Goal: Information Seeking & Learning: Learn about a topic

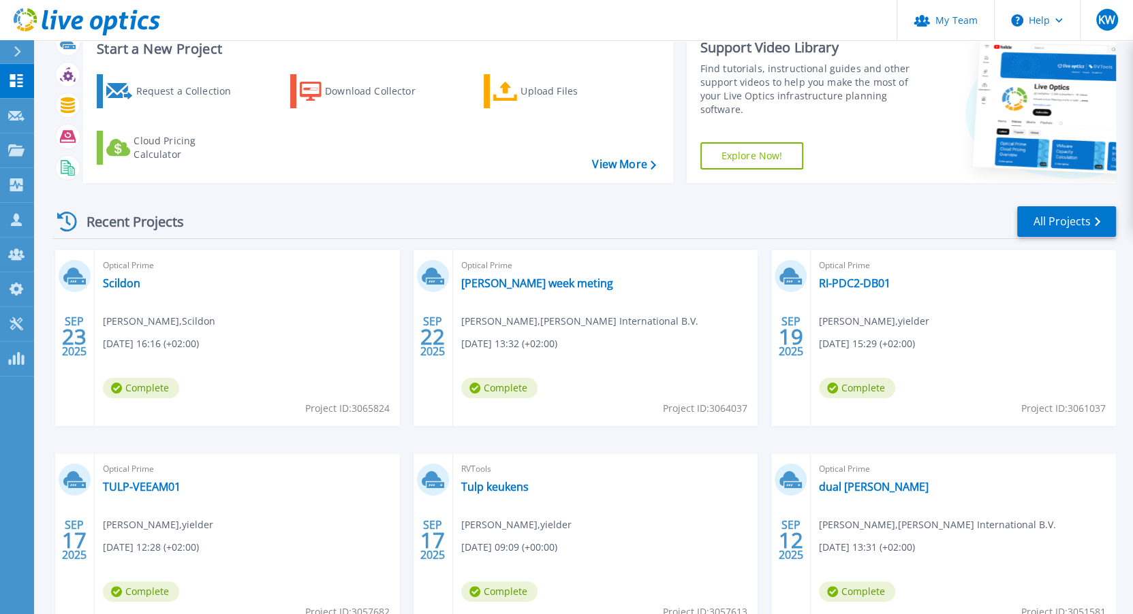
scroll to position [123, 0]
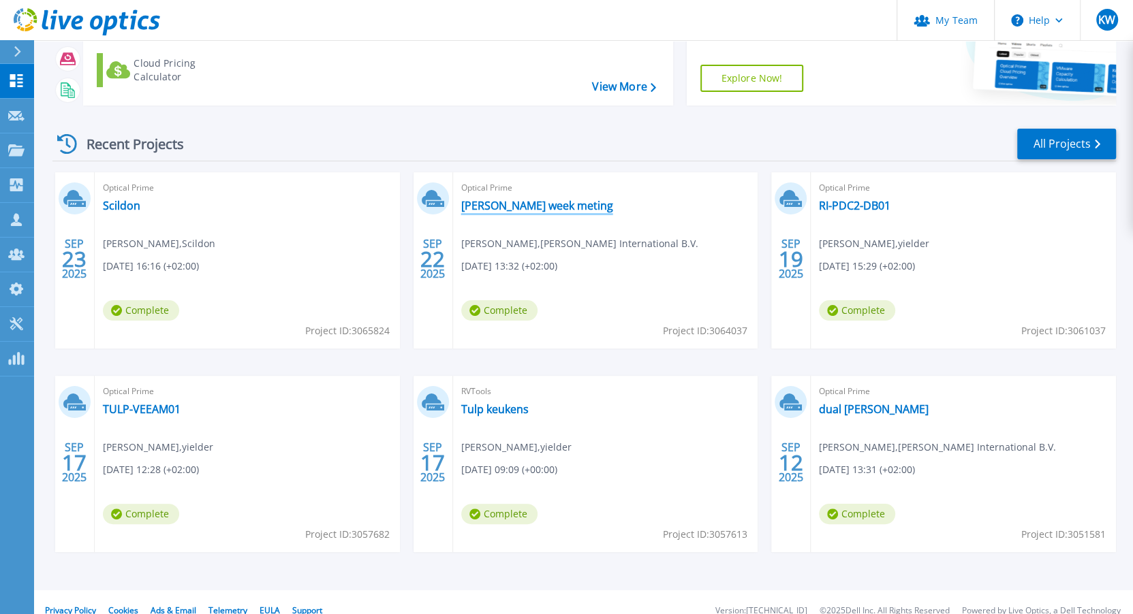
click at [482, 208] on link "[PERSON_NAME] week meting" at bounding box center [537, 206] width 152 height 14
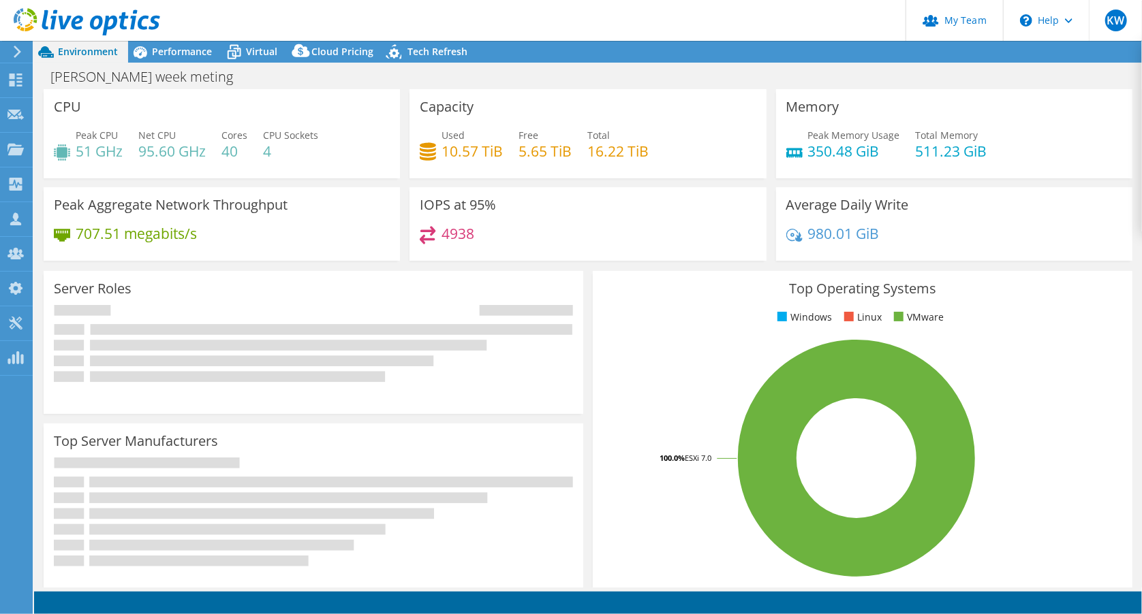
select select "EUFrankfurt"
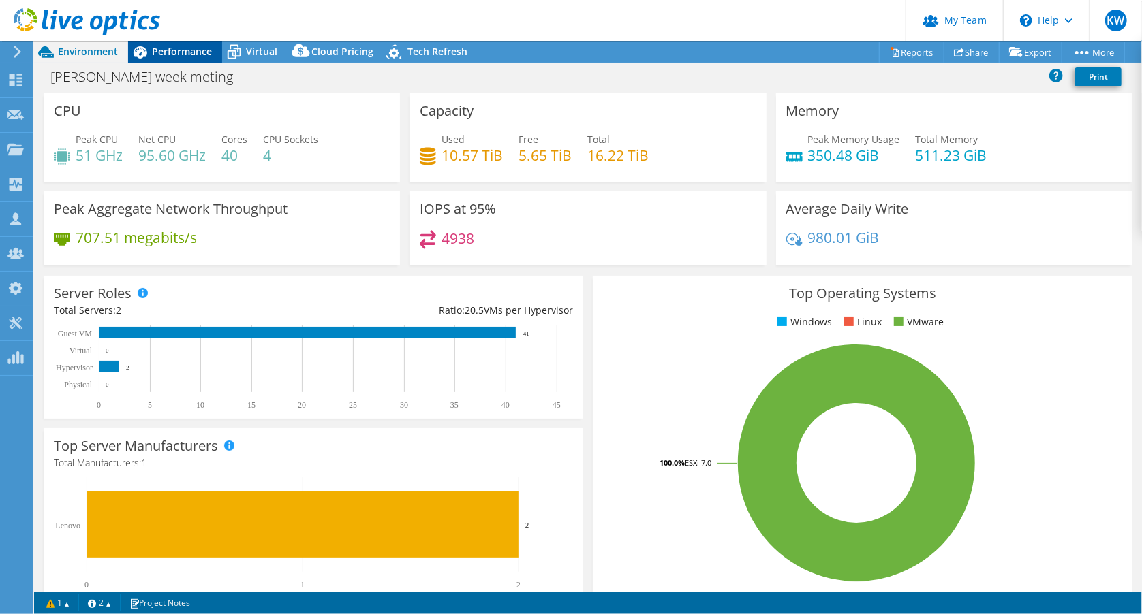
click at [198, 52] on span "Performance" at bounding box center [182, 51] width 60 height 13
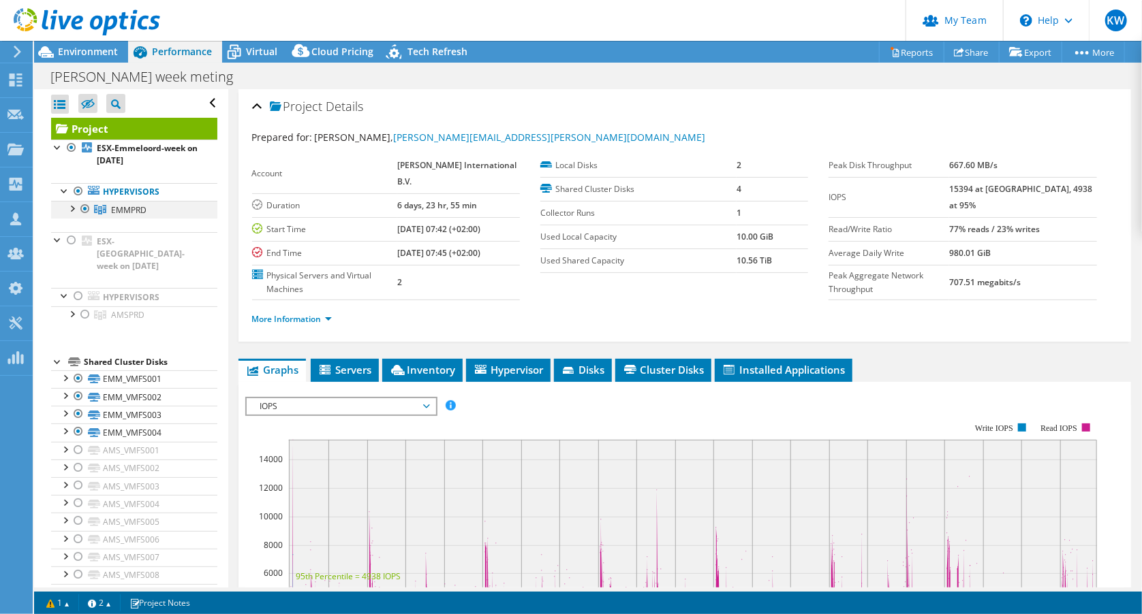
click at [71, 206] on div at bounding box center [72, 208] width 14 height 14
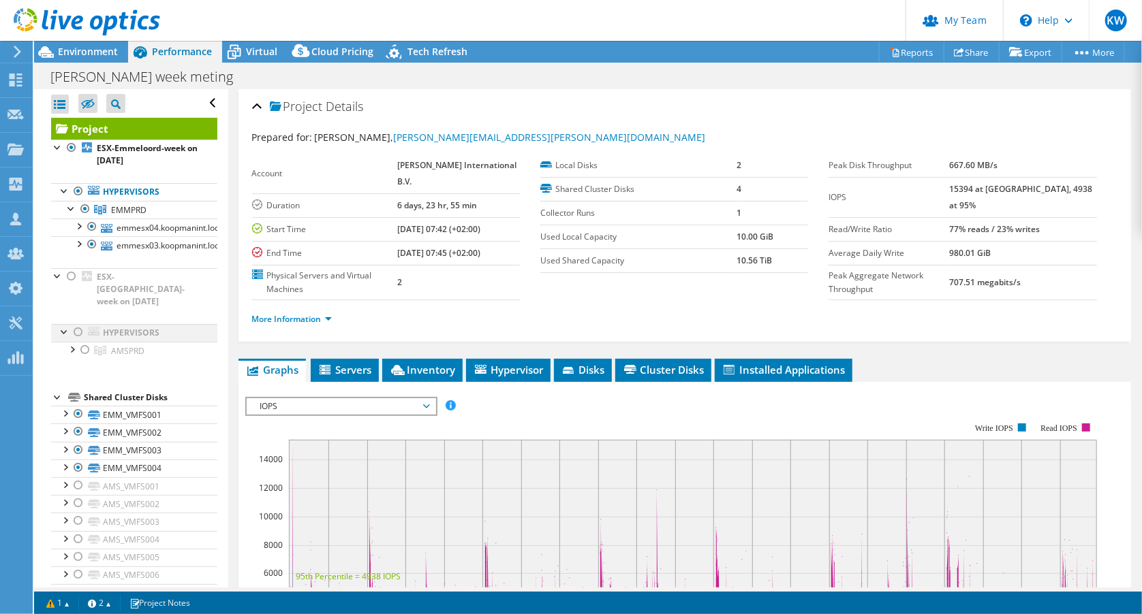
click at [77, 324] on div at bounding box center [79, 332] width 14 height 16
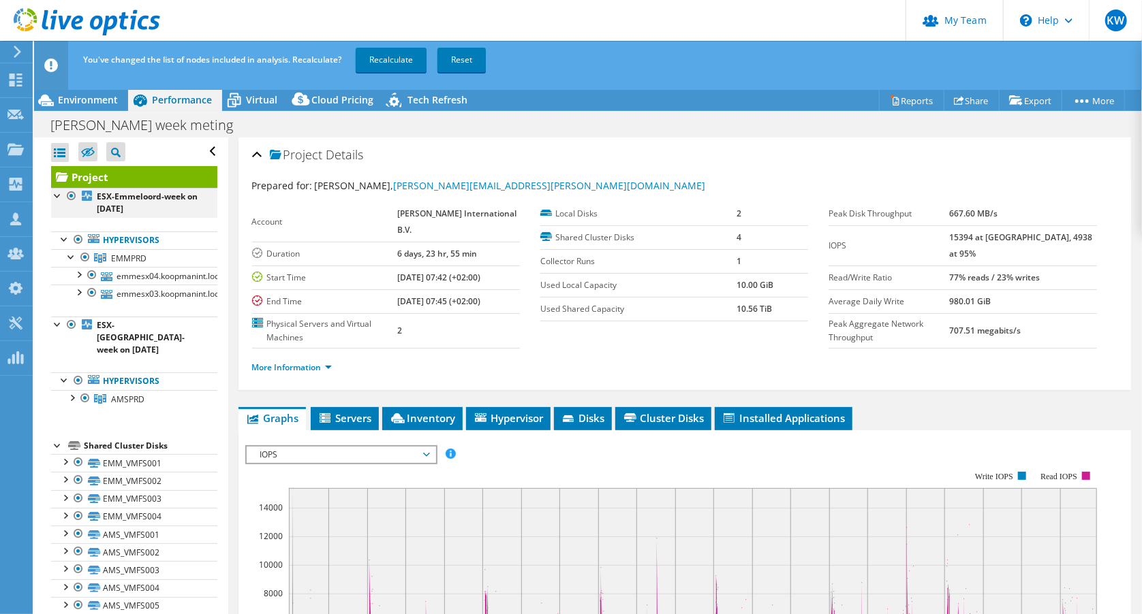
click at [69, 195] on div at bounding box center [72, 196] width 14 height 16
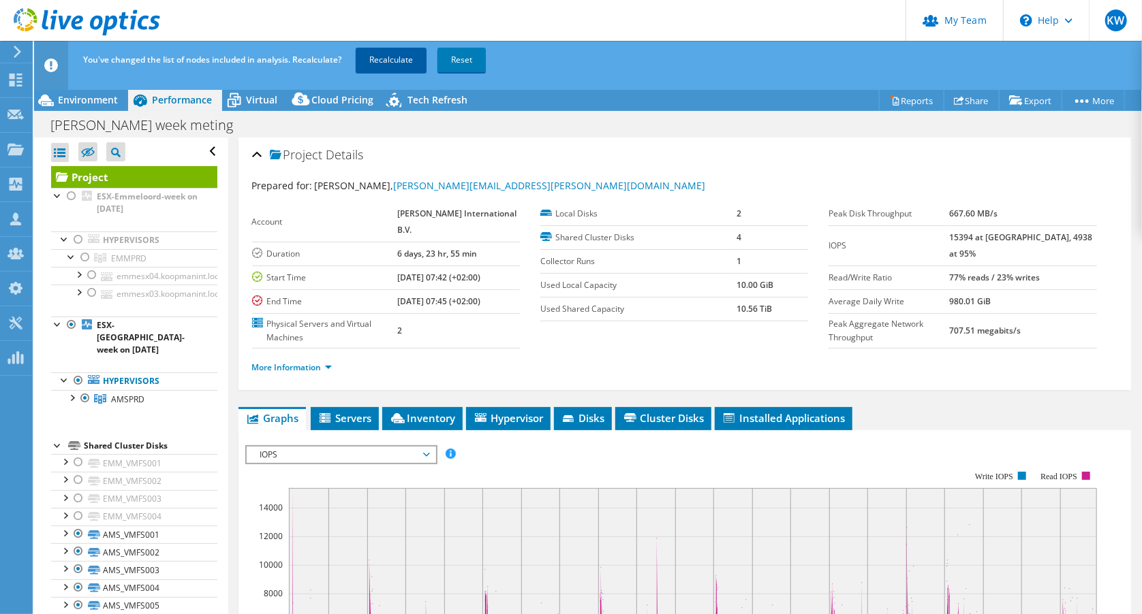
click at [406, 63] on link "Recalculate" at bounding box center [391, 60] width 71 height 25
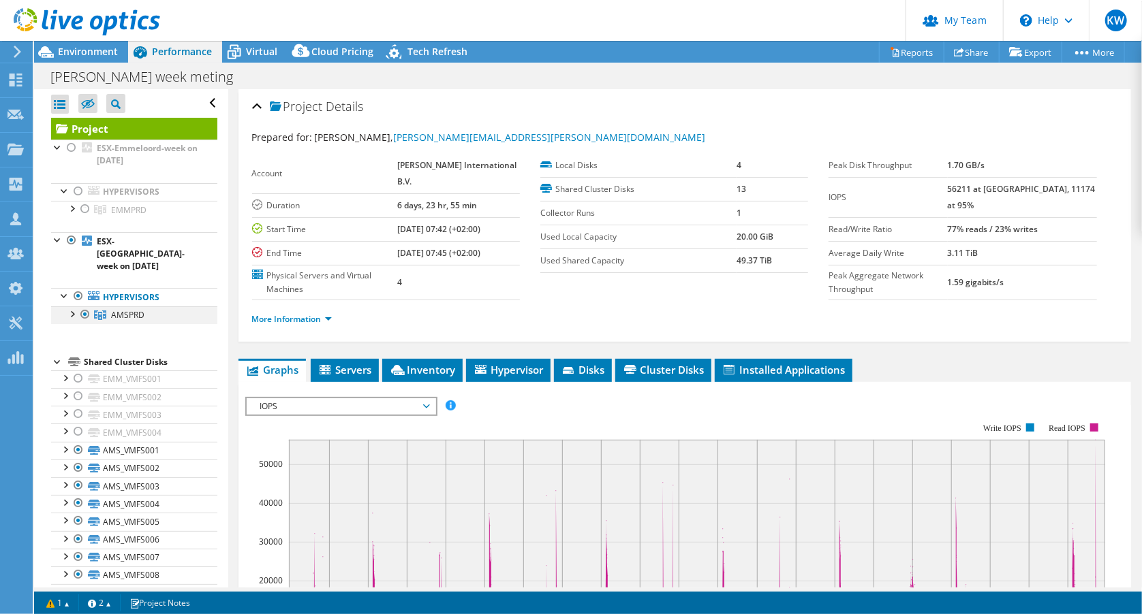
click at [74, 307] on div at bounding box center [72, 314] width 14 height 14
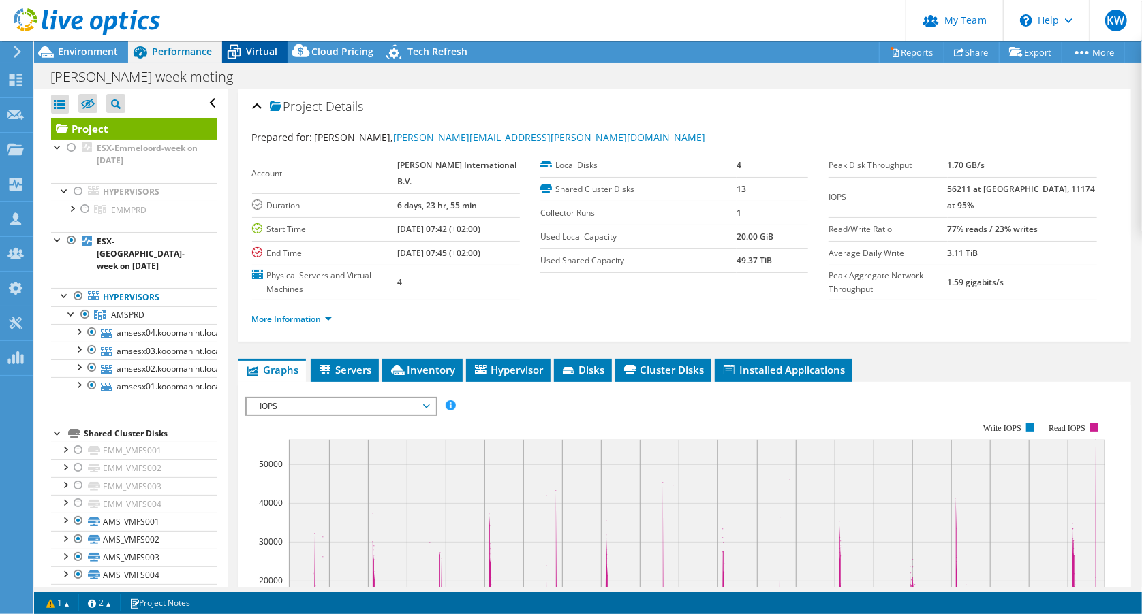
click at [246, 55] on span "Virtual" at bounding box center [261, 51] width 31 height 13
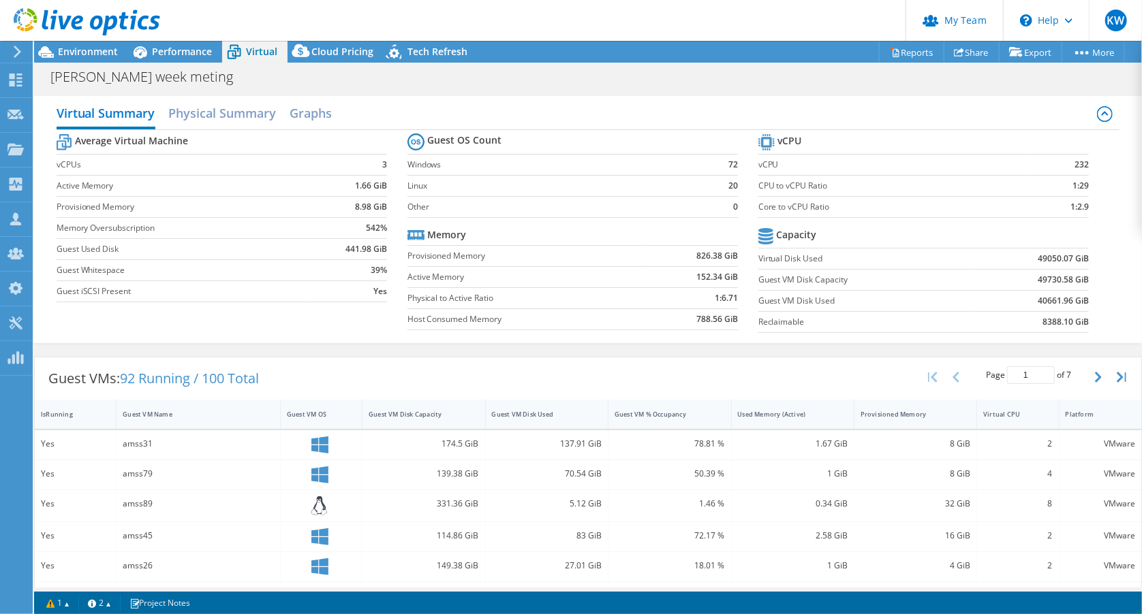
click at [631, 31] on header "KW Partner Team Admin Kees Waldschmit [EMAIL_ADDRESS][DOMAIN_NAME] yielder My P…" at bounding box center [571, 20] width 1142 height 41
click at [110, 57] on span "Environment" at bounding box center [88, 51] width 60 height 13
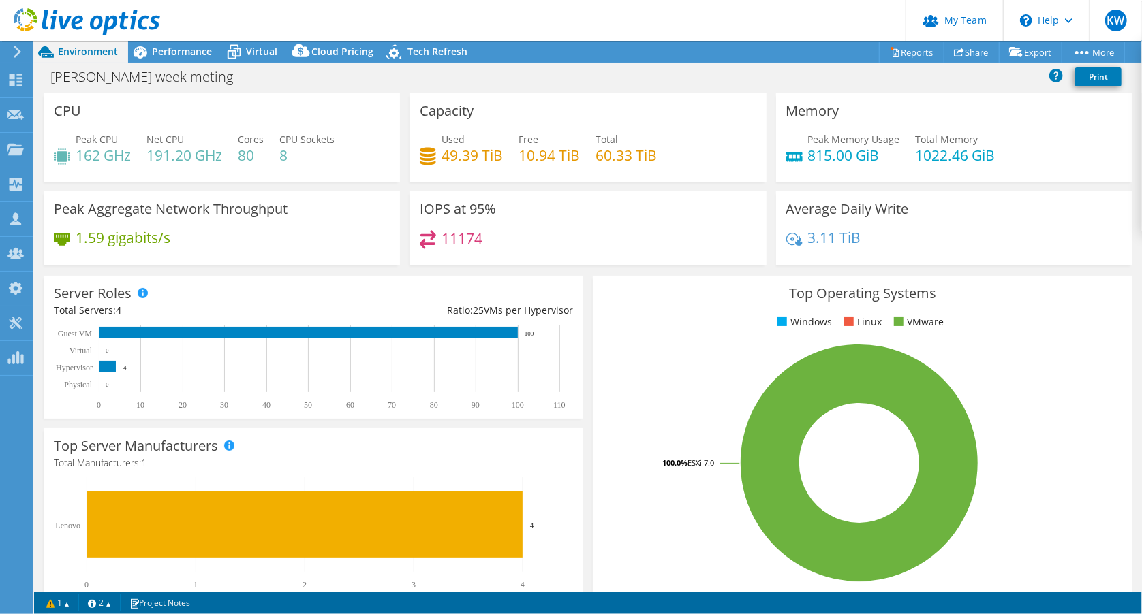
drag, startPoint x: 174, startPoint y: 54, endPoint x: 169, endPoint y: 63, distance: 10.1
click at [174, 54] on span "Performance" at bounding box center [182, 51] width 60 height 13
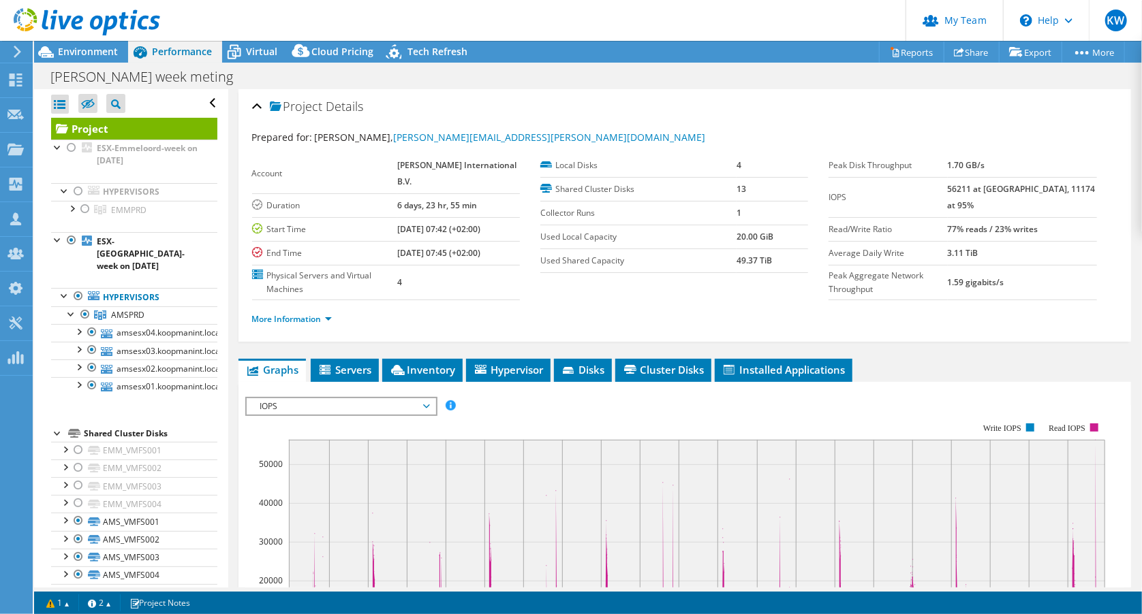
click at [279, 400] on span "IOPS" at bounding box center [340, 407] width 175 height 16
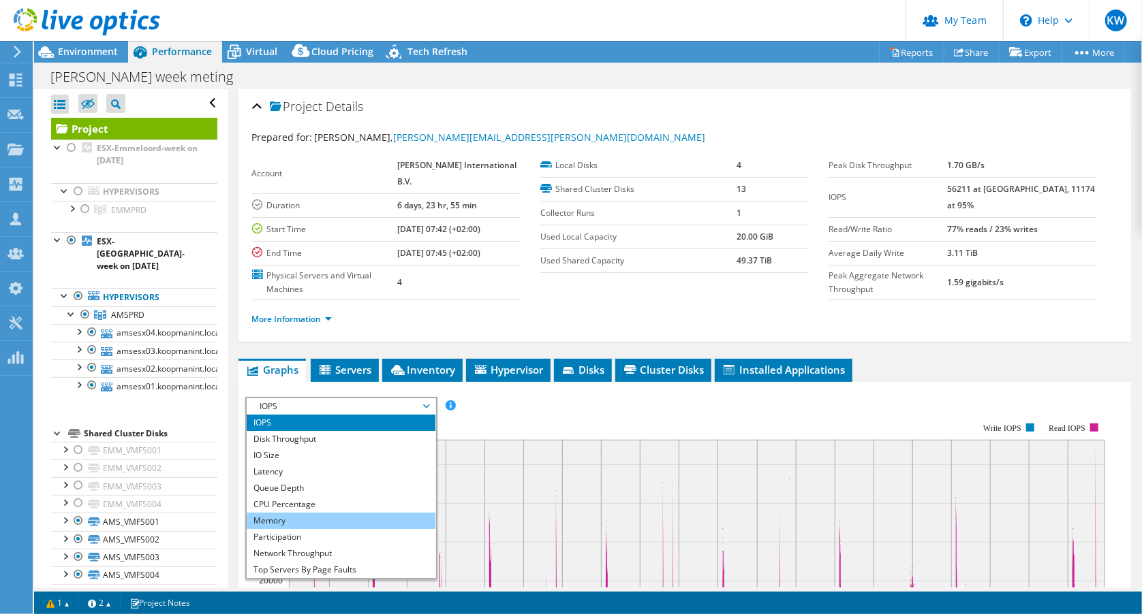
click at [279, 518] on li "Memory" at bounding box center [341, 521] width 189 height 16
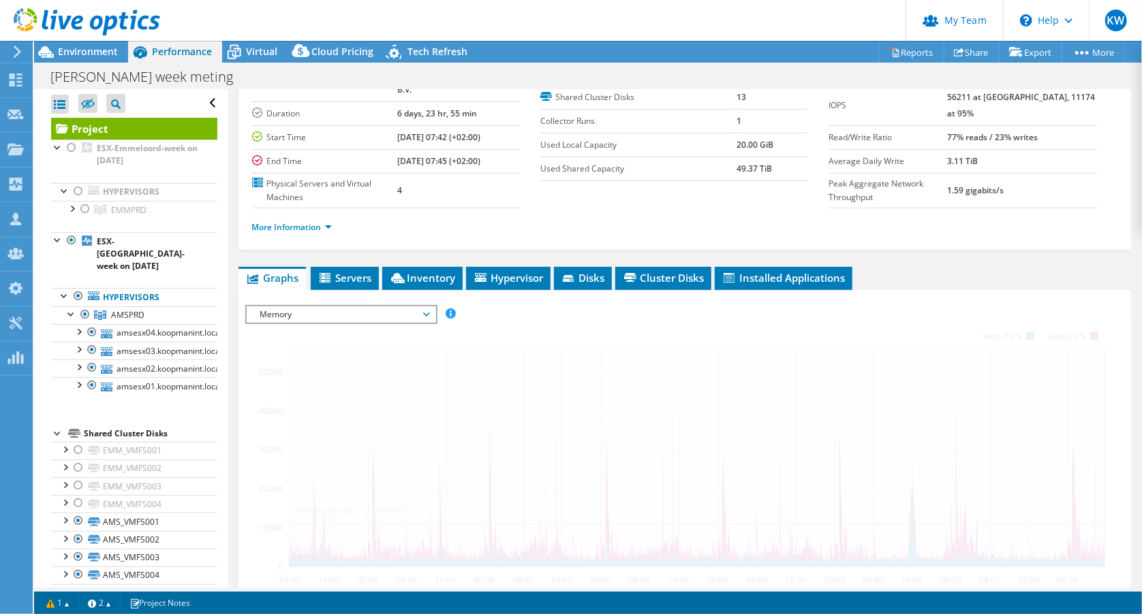
scroll to position [123, 0]
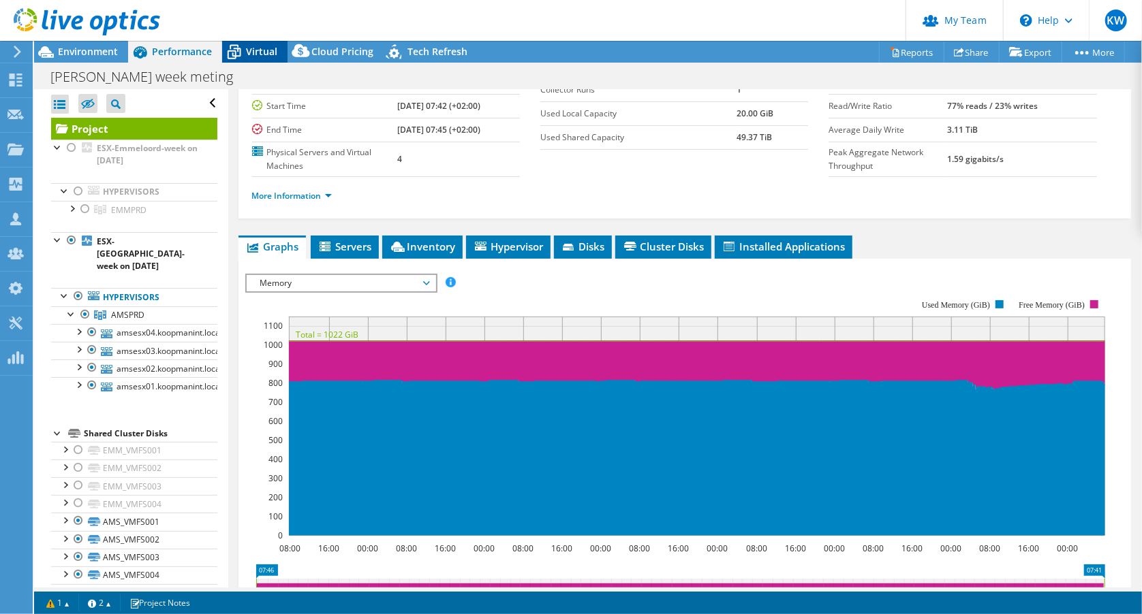
click at [254, 45] on span "Virtual" at bounding box center [261, 51] width 31 height 13
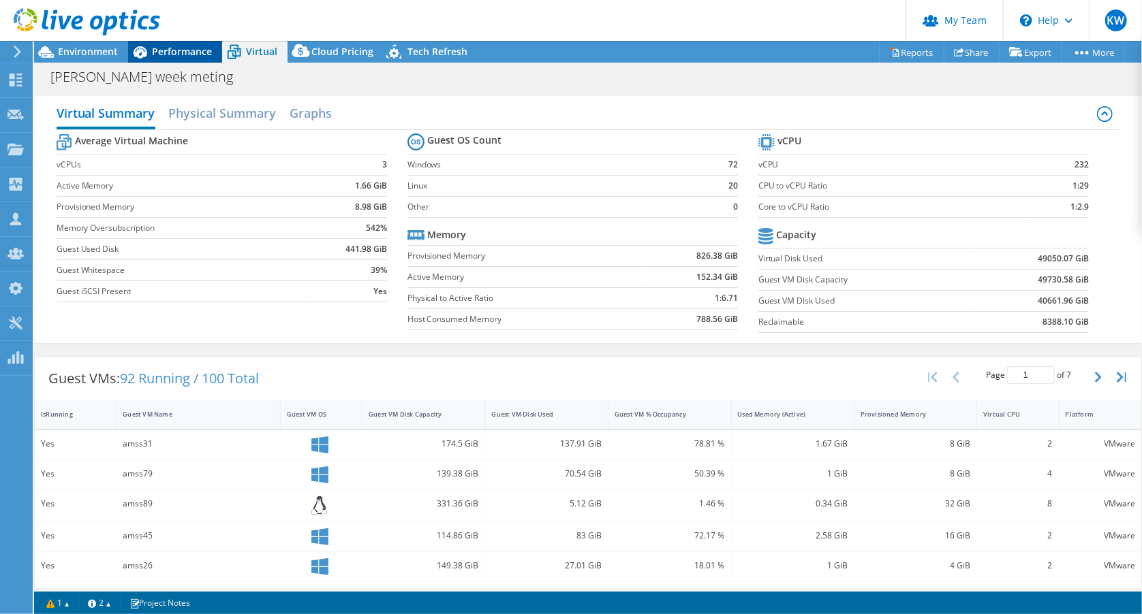
click at [189, 54] on span "Performance" at bounding box center [182, 51] width 60 height 13
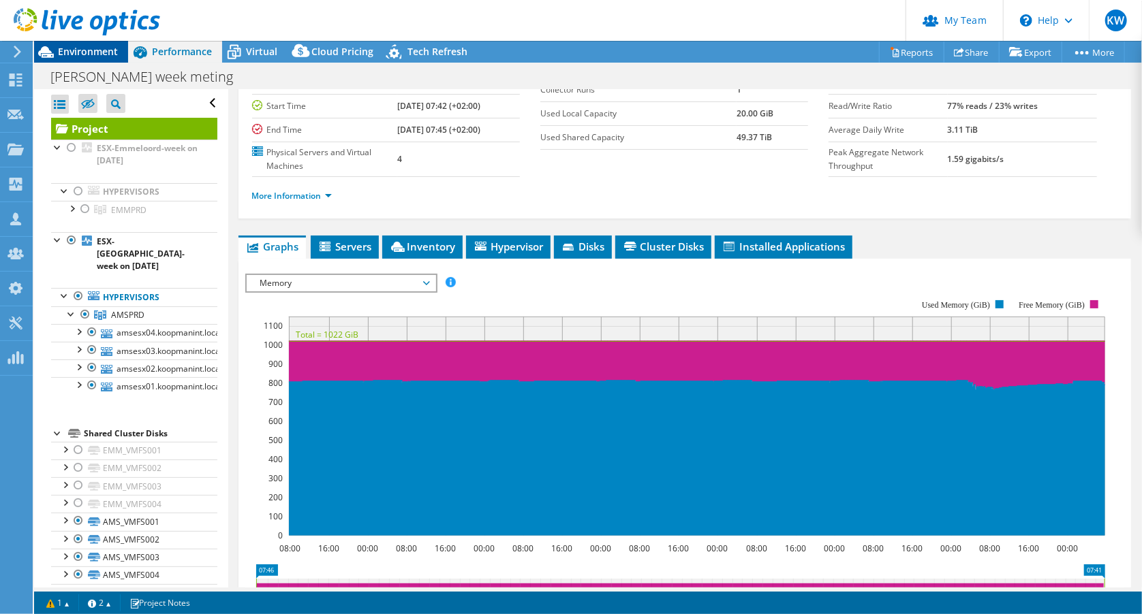
click at [84, 53] on span "Environment" at bounding box center [88, 51] width 60 height 13
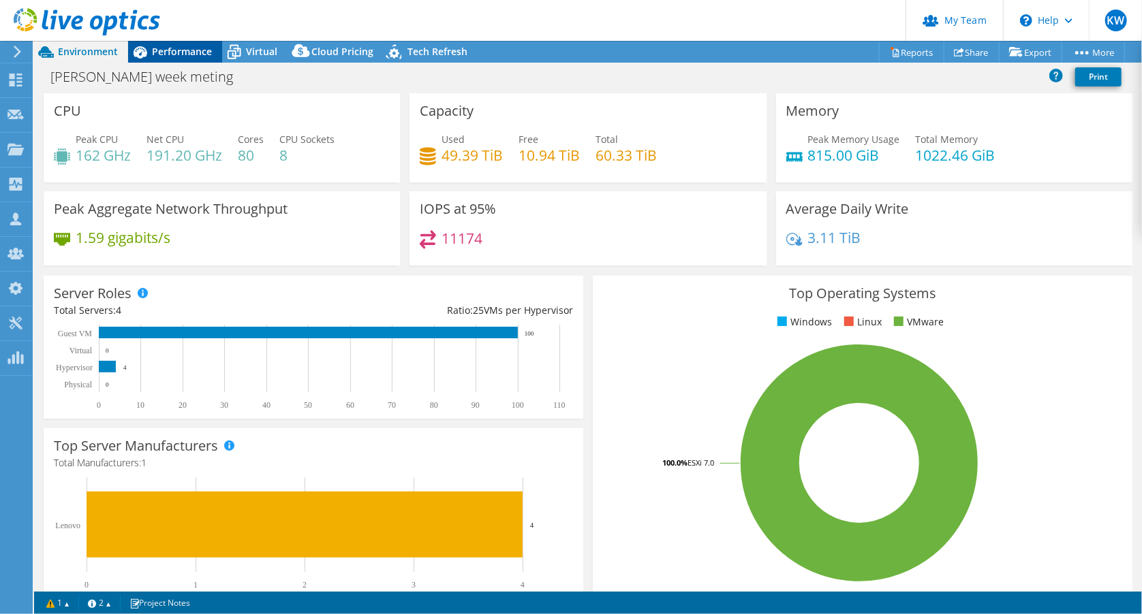
click at [174, 53] on span "Performance" at bounding box center [182, 51] width 60 height 13
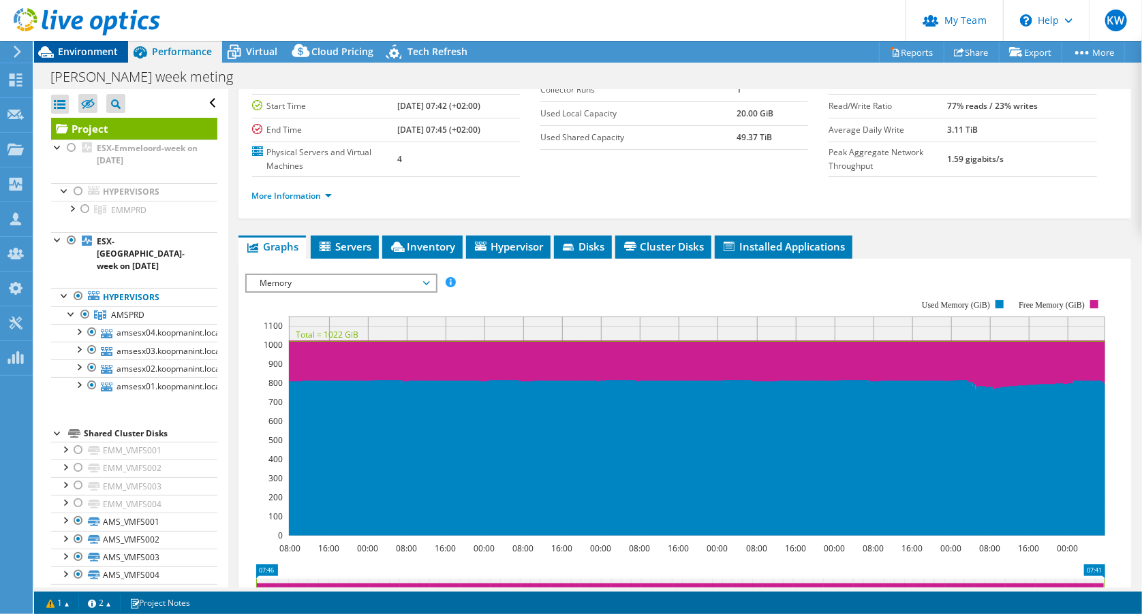
click at [116, 57] on span "Environment" at bounding box center [88, 51] width 60 height 13
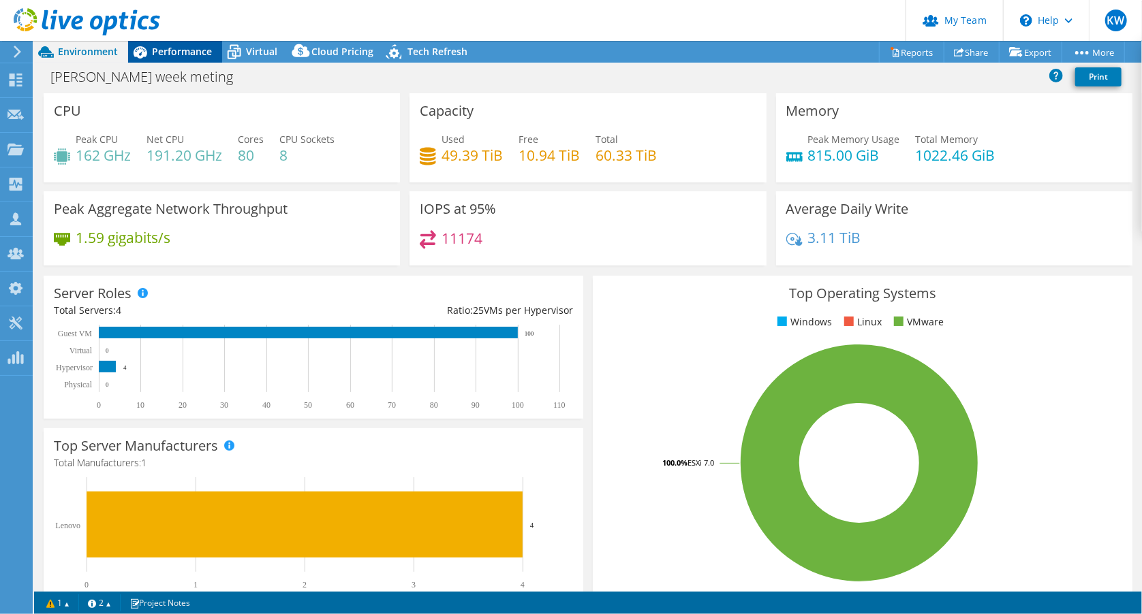
click at [174, 54] on span "Performance" at bounding box center [182, 51] width 60 height 13
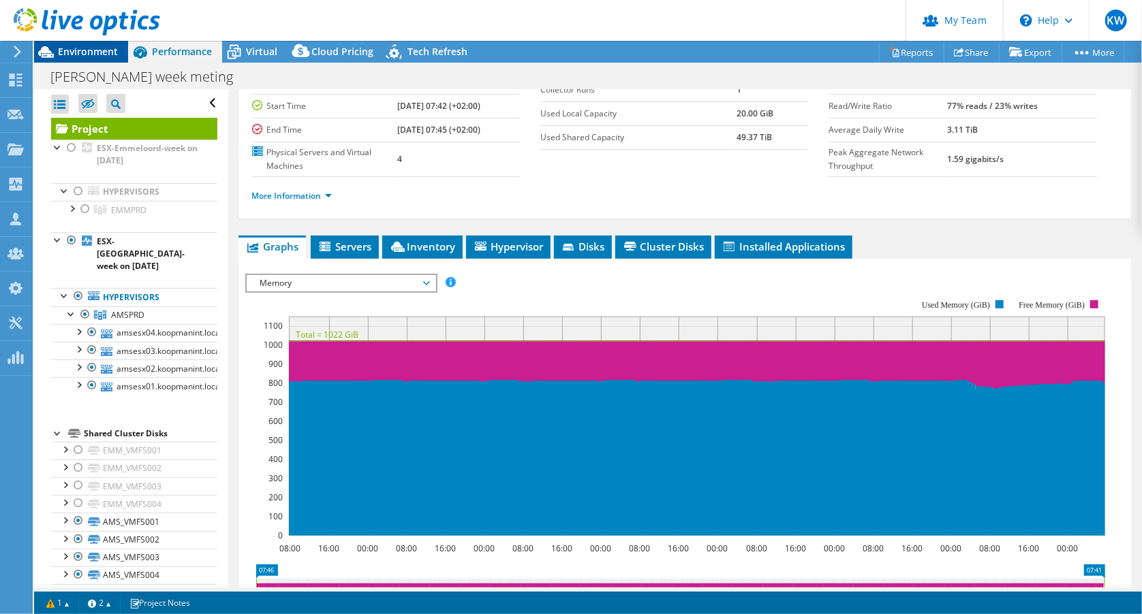
click at [110, 47] on span "Environment" at bounding box center [88, 51] width 60 height 13
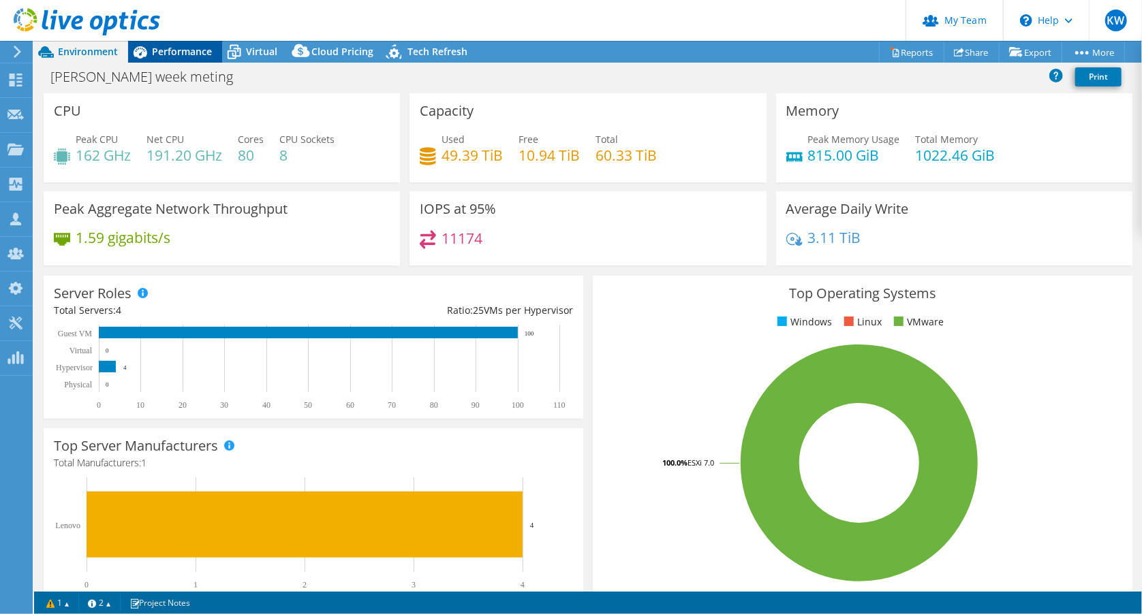
click at [163, 57] on span "Performance" at bounding box center [182, 51] width 60 height 13
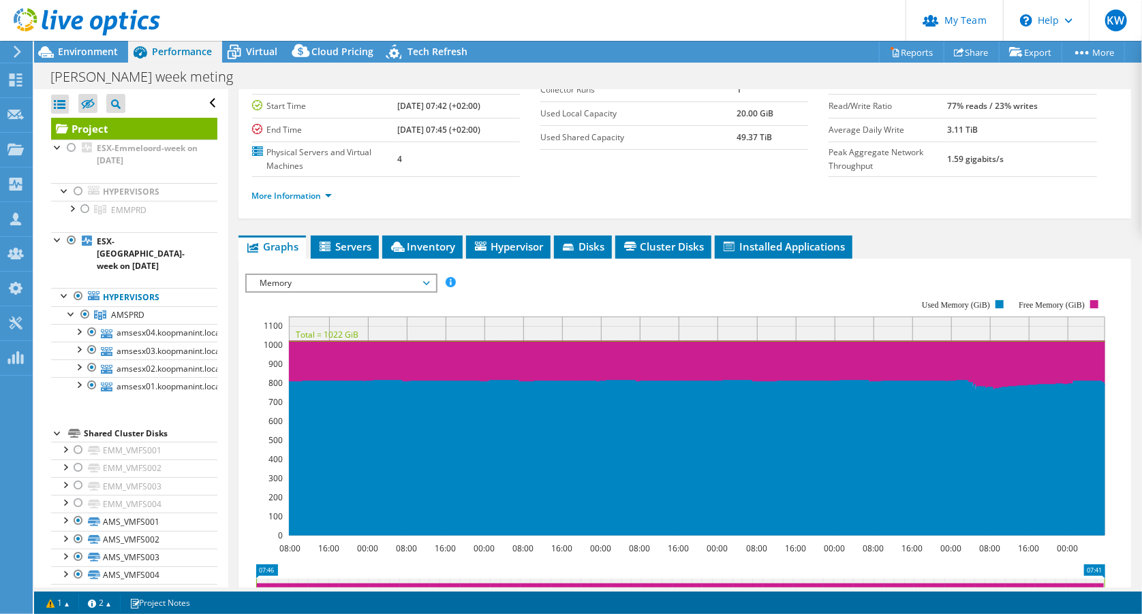
click at [285, 275] on span "Memory" at bounding box center [340, 283] width 175 height 16
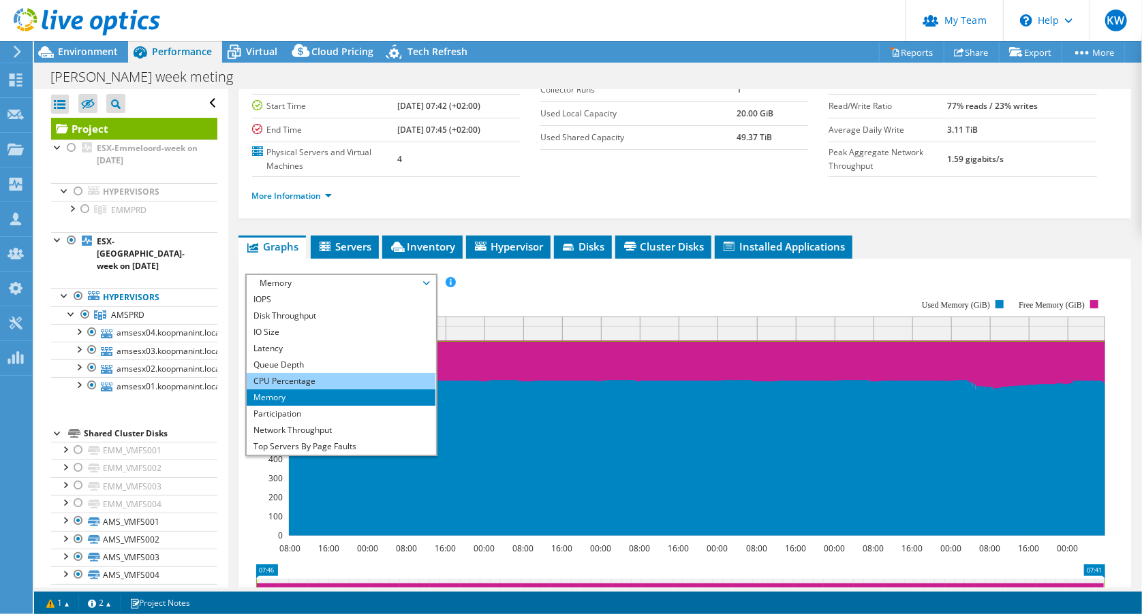
click at [304, 378] on li "CPU Percentage" at bounding box center [341, 381] width 189 height 16
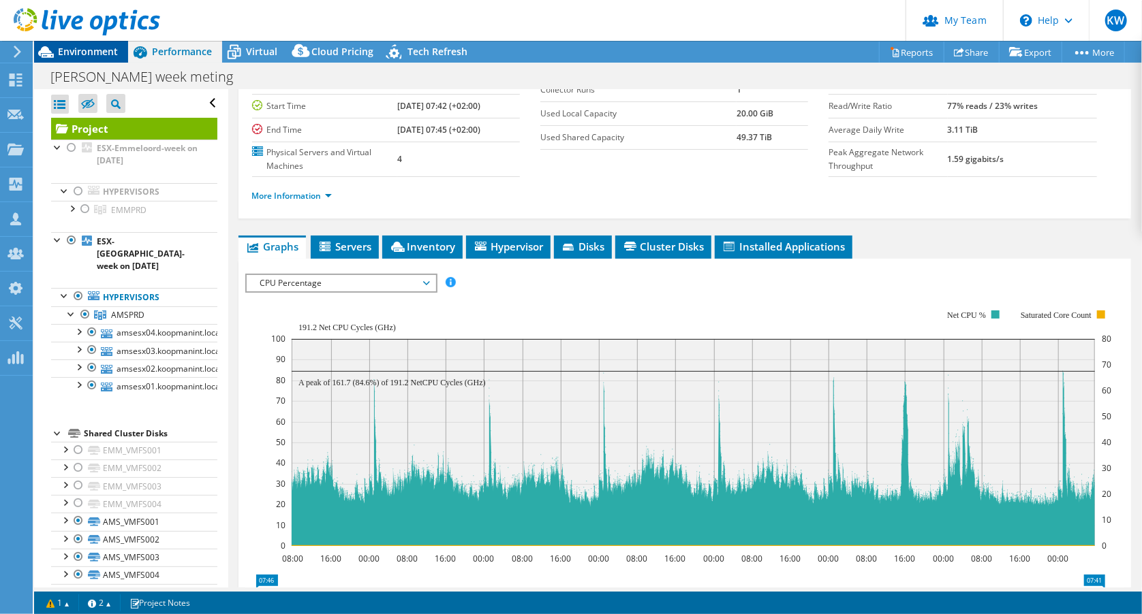
click at [93, 54] on span "Environment" at bounding box center [88, 51] width 60 height 13
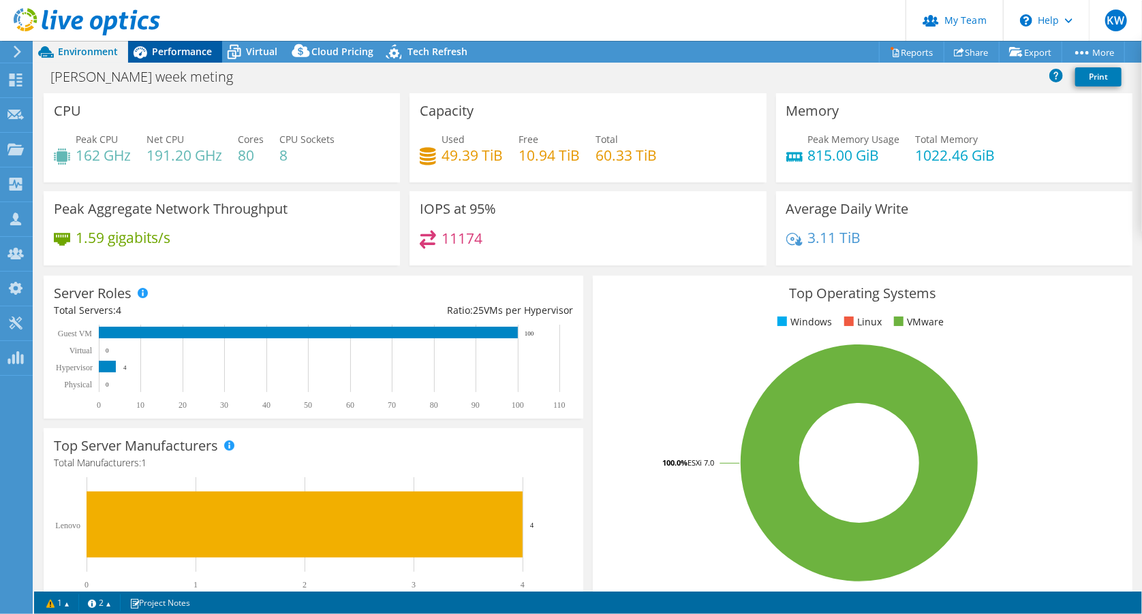
click at [166, 58] on div "Performance" at bounding box center [175, 52] width 94 height 22
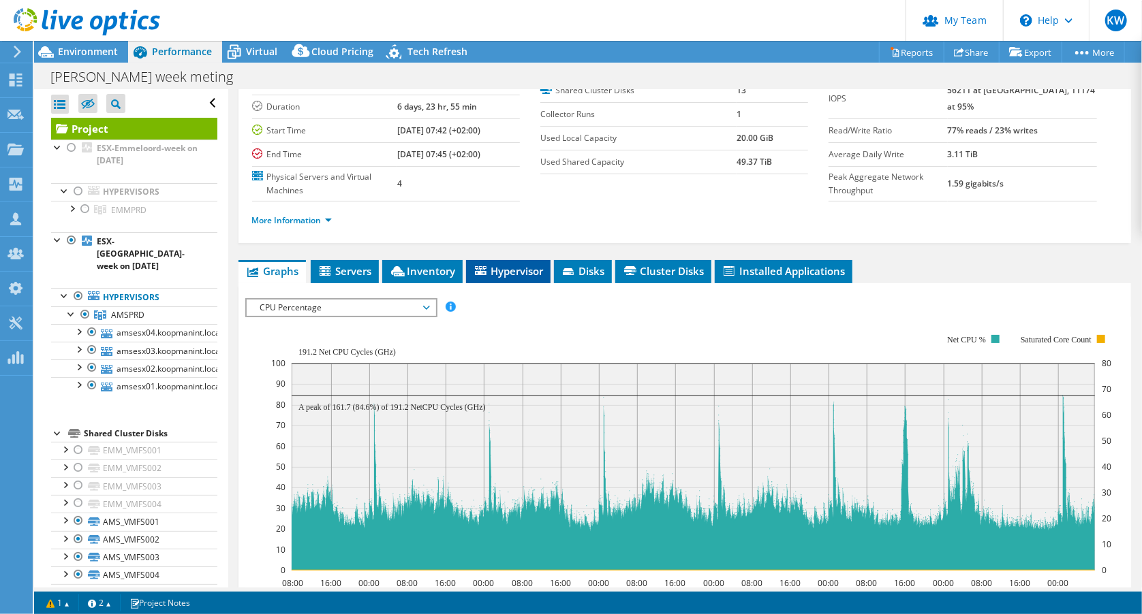
scroll to position [61, 0]
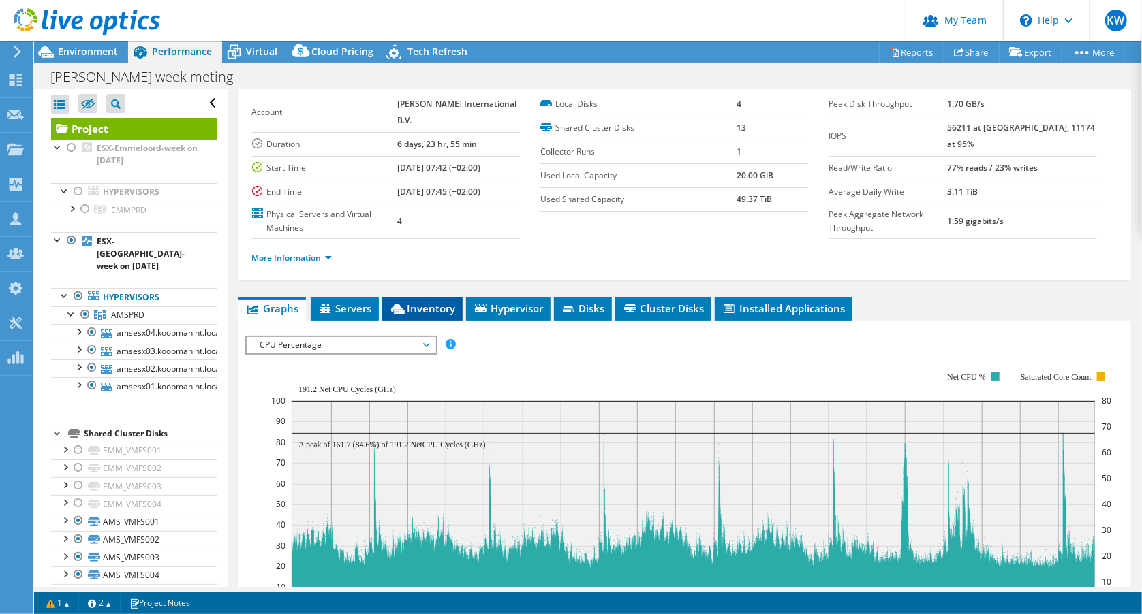
click at [424, 302] on span "Inventory" at bounding box center [422, 309] width 67 height 14
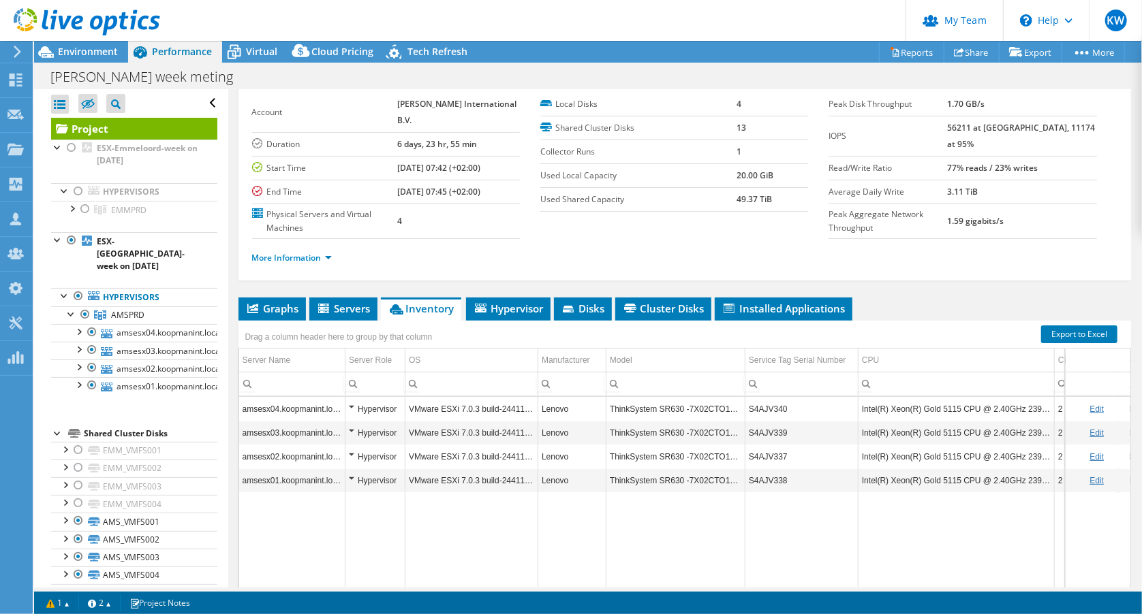
drag, startPoint x: 702, startPoint y: 589, endPoint x: 719, endPoint y: 589, distance: 17.0
click at [719, 589] on div "Project Actions Project Actions Reports Share Export vSAN ReadyNode Sizer" at bounding box center [588, 328] width 1108 height 574
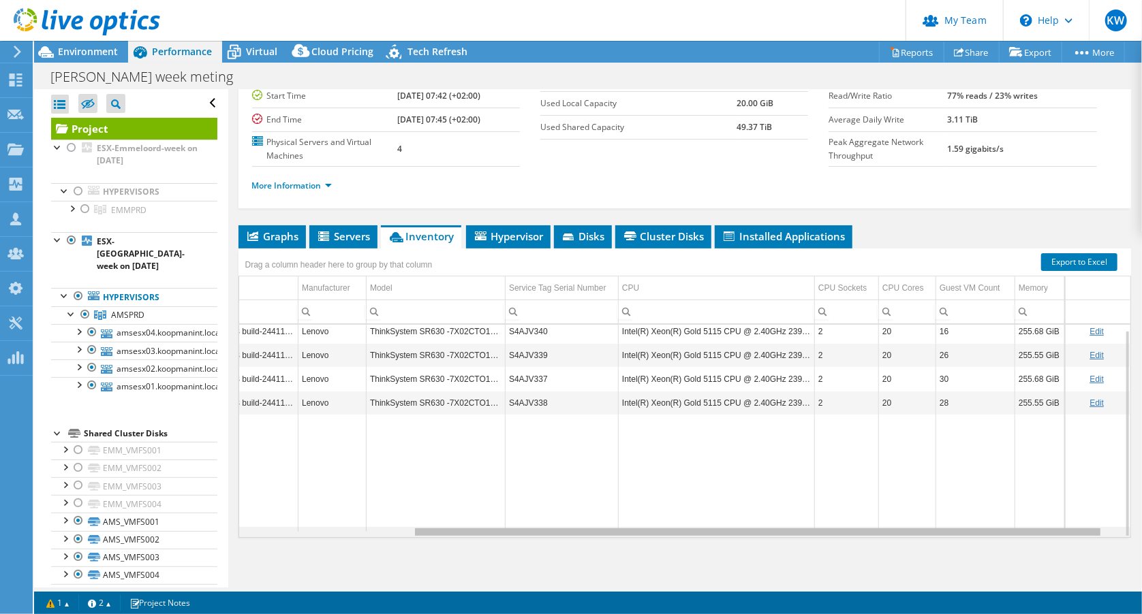
scroll to position [5, 248]
drag, startPoint x: 729, startPoint y: 529, endPoint x: 967, endPoint y: 530, distance: 238.4
click at [967, 530] on body "KW Partner Team Admin Kees Waldschmit [EMAIL_ADDRESS][DOMAIN_NAME] yielder My P…" at bounding box center [571, 307] width 1142 height 614
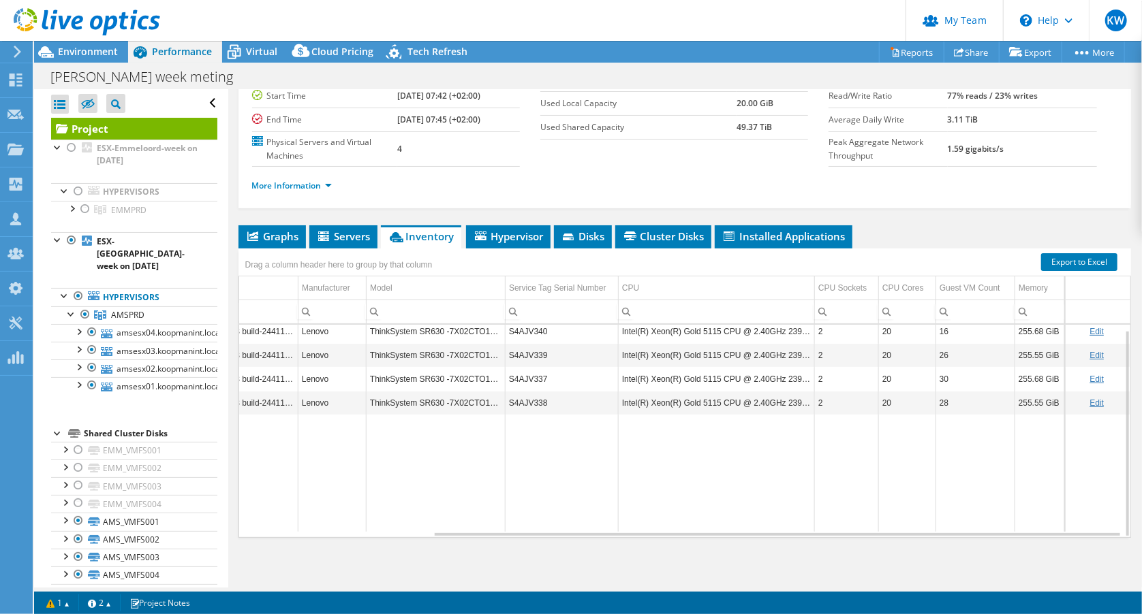
click at [636, 326] on td "Intel(R) Xeon(R) Gold 5115 CPU @ 2.40GHz 239 GHz" at bounding box center [716, 331] width 196 height 24
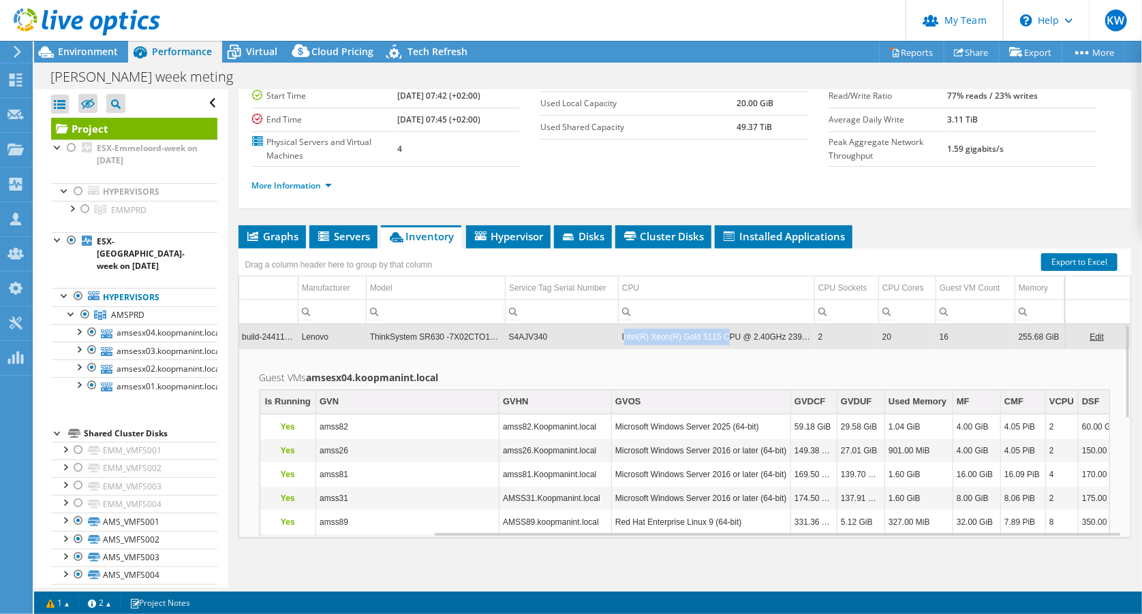
drag, startPoint x: 617, startPoint y: 337, endPoint x: 715, endPoint y: 339, distance: 98.1
click at [715, 339] on td "Intel(R) Xeon(R) Gold 5115 CPU @ 2.40GHz 239 GHz" at bounding box center [716, 337] width 196 height 24
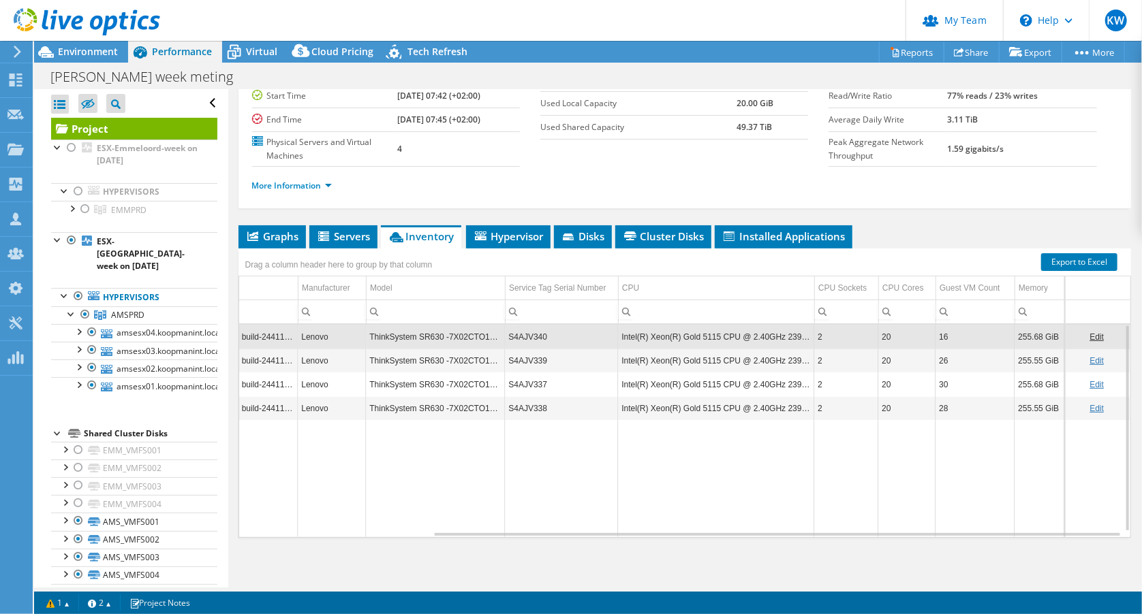
click at [717, 340] on td "Intel(R) Xeon(R) Gold 5115 CPU @ 2.40GHz 239 GHz" at bounding box center [716, 337] width 196 height 24
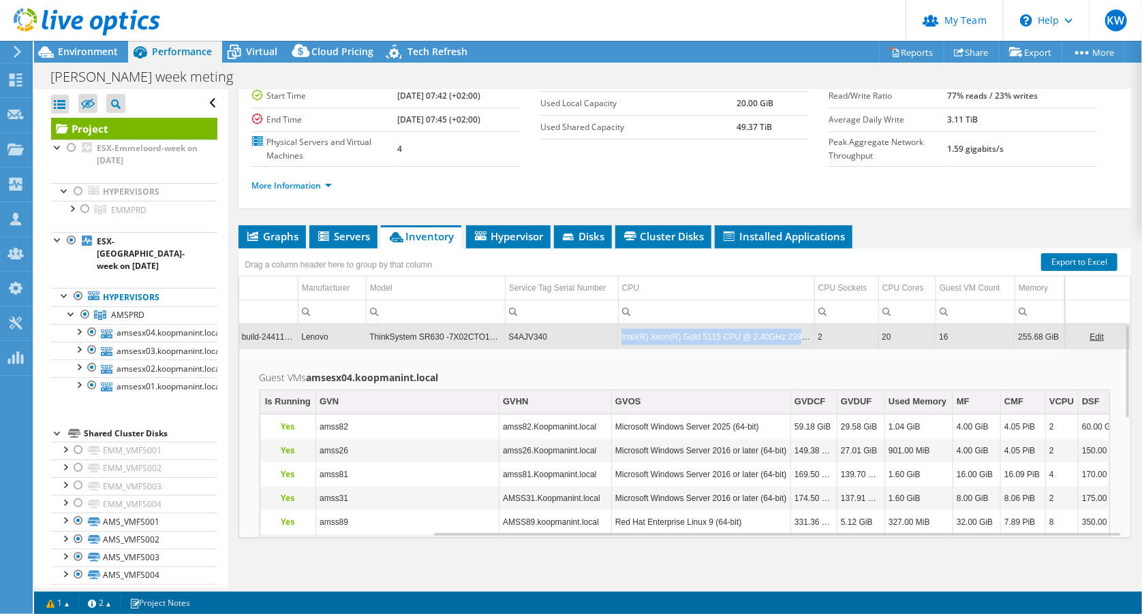
drag, startPoint x: 612, startPoint y: 335, endPoint x: 804, endPoint y: 339, distance: 192.1
click at [804, 339] on tr "amsesx04.koopmanint.local Hypervisor VMware ESXi 7.0.3 build-24411414 Lenovo Th…" at bounding box center [564, 337] width 1131 height 24
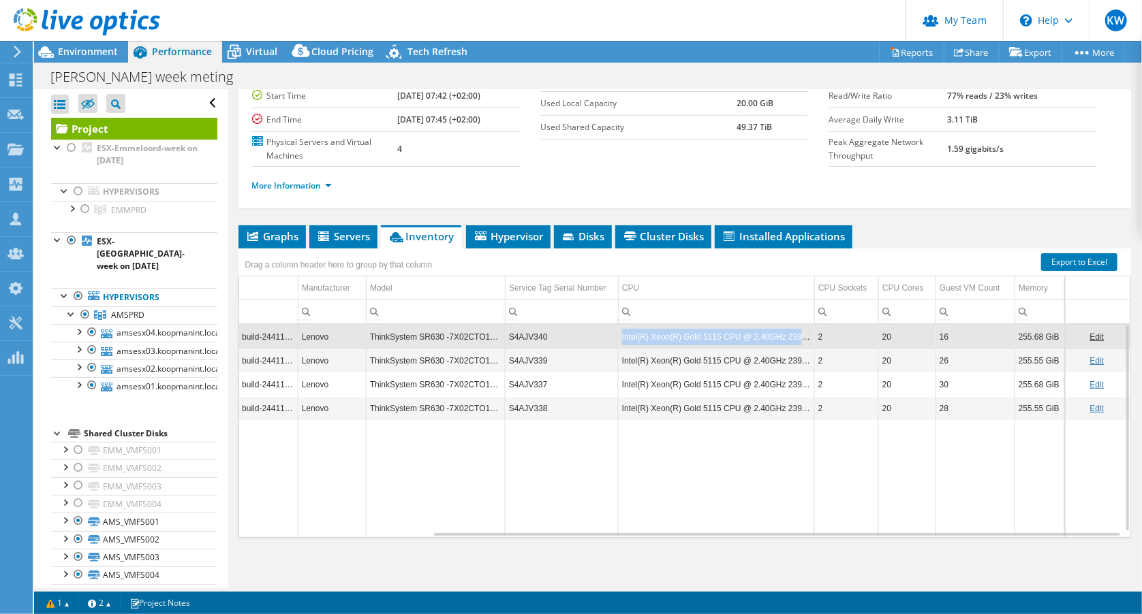
drag, startPoint x: 612, startPoint y: 334, endPoint x: 802, endPoint y: 335, distance: 190.1
click at [802, 335] on td "Intel(R) Xeon(R) Gold 5115 CPU @ 2.40GHz 239 GHz" at bounding box center [716, 337] width 196 height 24
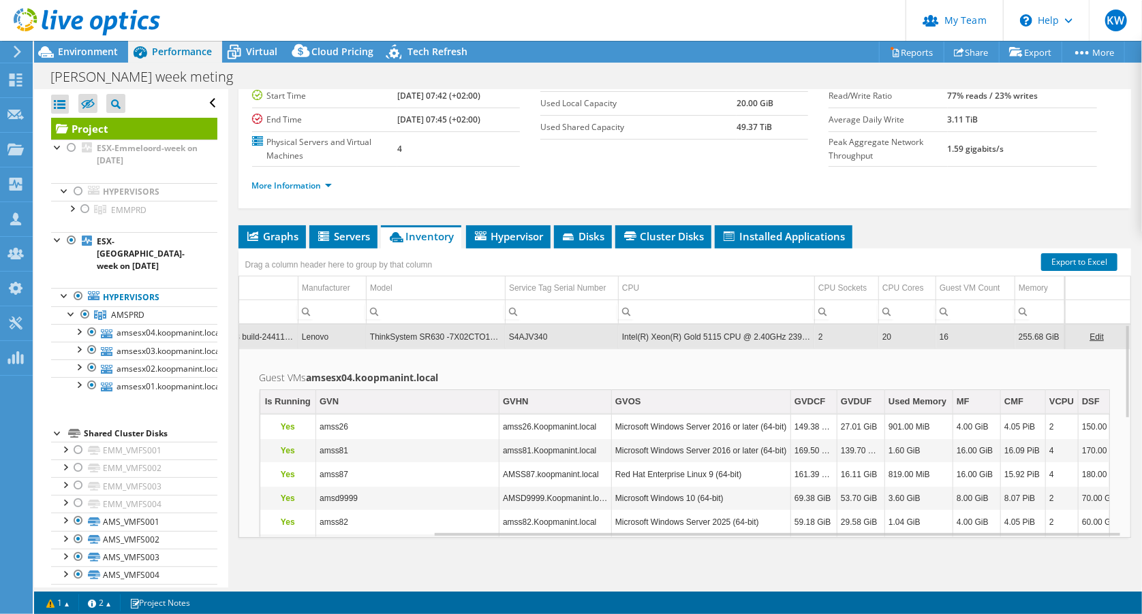
drag, startPoint x: 746, startPoint y: 332, endPoint x: 716, endPoint y: 355, distance: 37.5
click at [716, 355] on td "Guest VMs amsesx04.koopmanint.local Is Running GVN GVHN GVOS GVDCF GVDUF Used M…" at bounding box center [684, 584] width 891 height 470
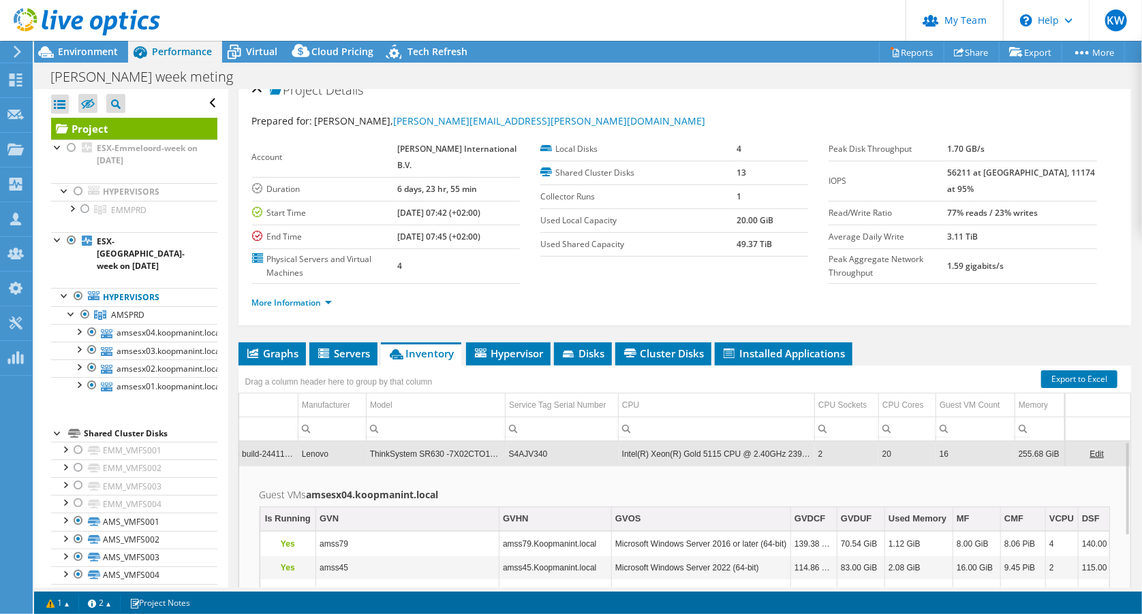
scroll to position [10, 0]
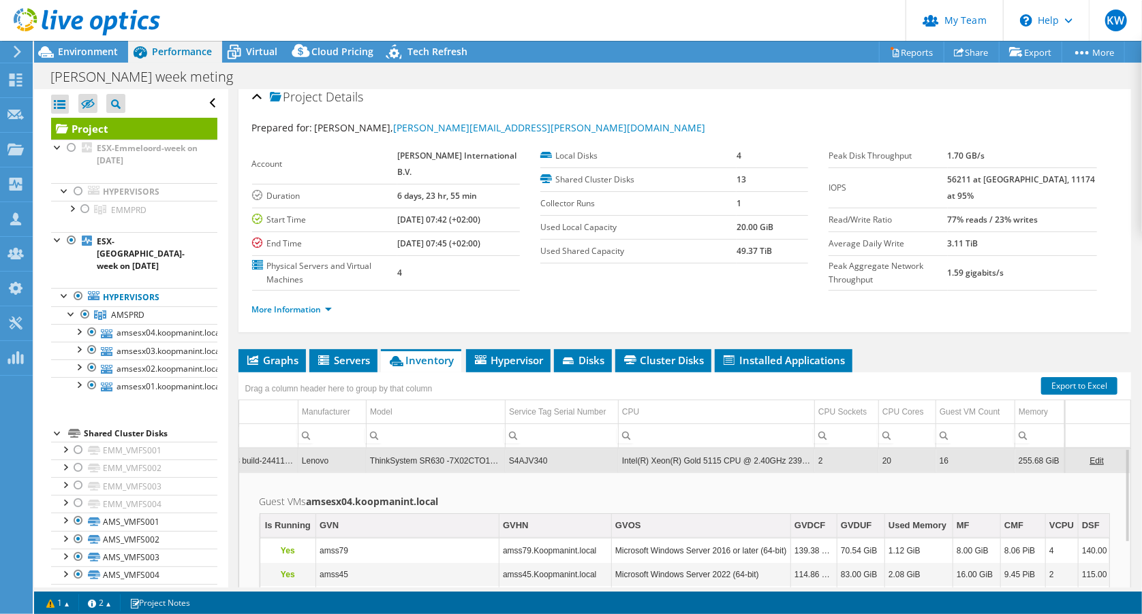
click at [637, 456] on td "Intel(R) Xeon(R) Gold 5115 CPU @ 2.40GHz 239 GHz" at bounding box center [716, 461] width 196 height 24
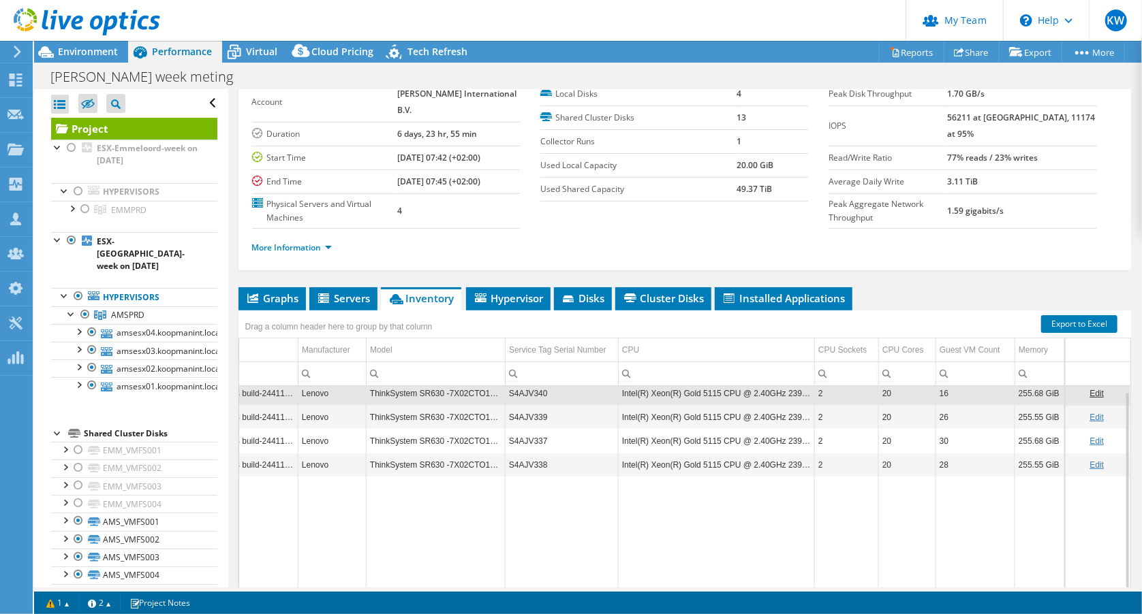
scroll to position [134, 0]
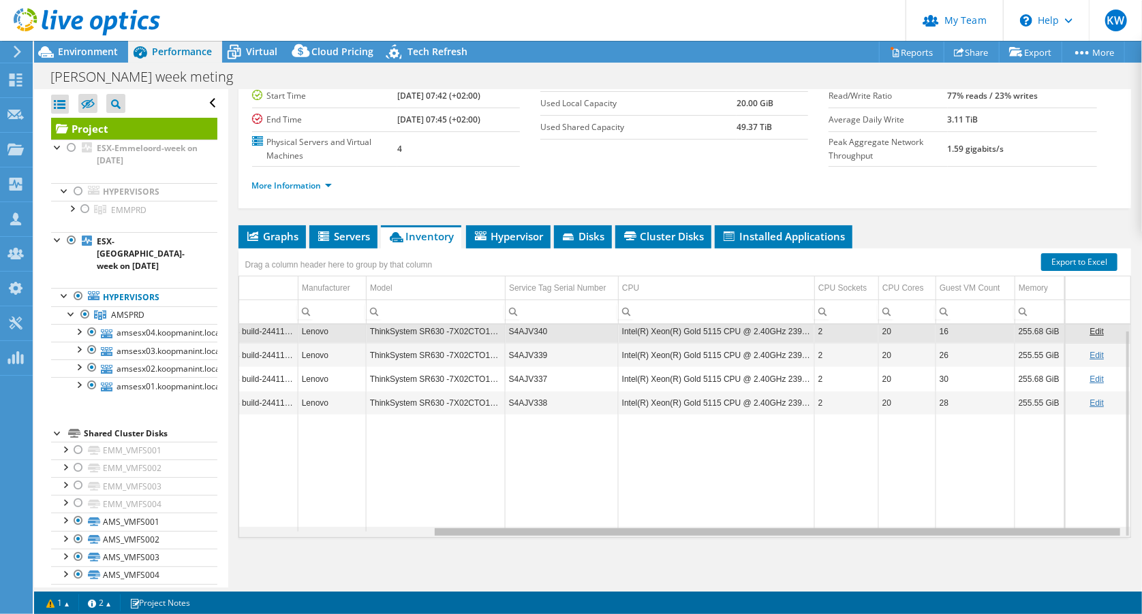
drag, startPoint x: 845, startPoint y: 525, endPoint x: 877, endPoint y: 525, distance: 32.0
click at [877, 525] on body "KW Partner Team Admin Kees Waldschmit [EMAIL_ADDRESS][DOMAIN_NAME] yielder My P…" at bounding box center [571, 307] width 1142 height 614
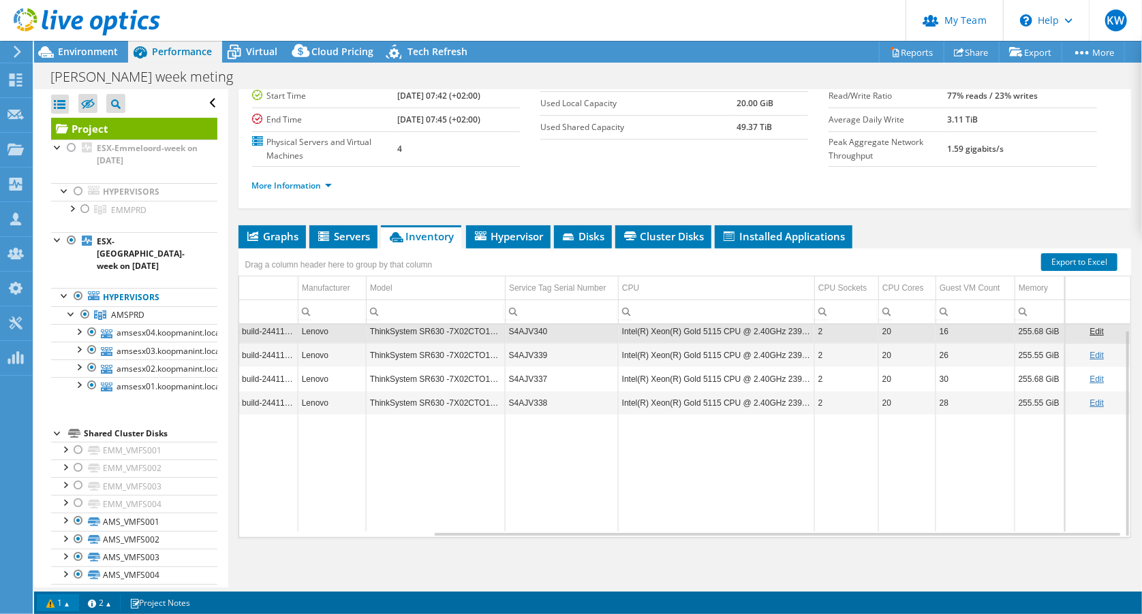
click at [52, 602] on link "1" at bounding box center [58, 603] width 42 height 17
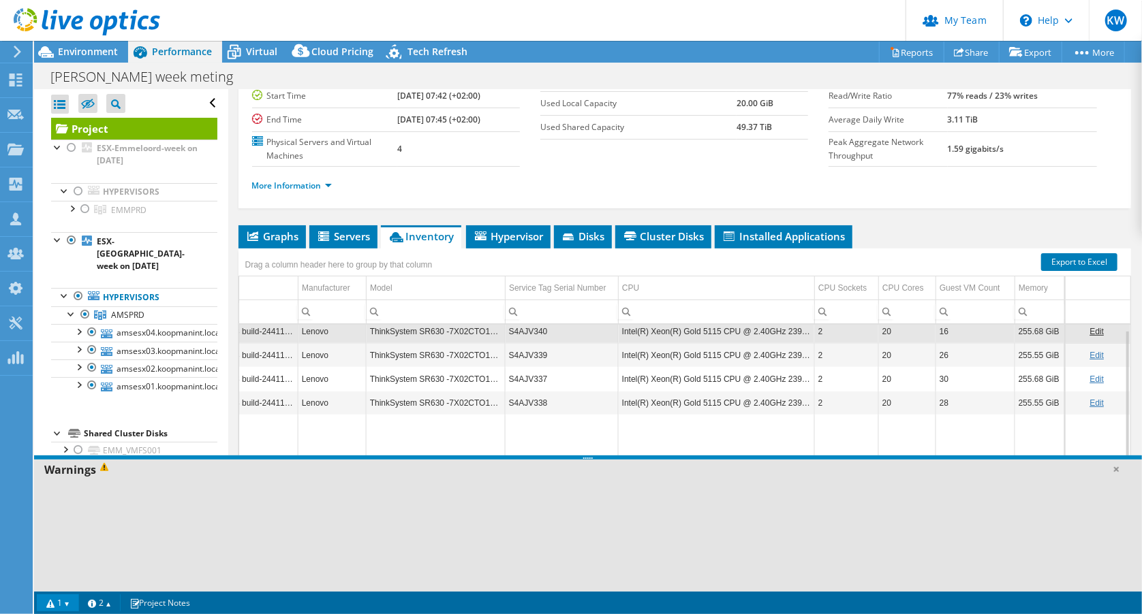
click at [52, 604] on link "1" at bounding box center [58, 603] width 42 height 17
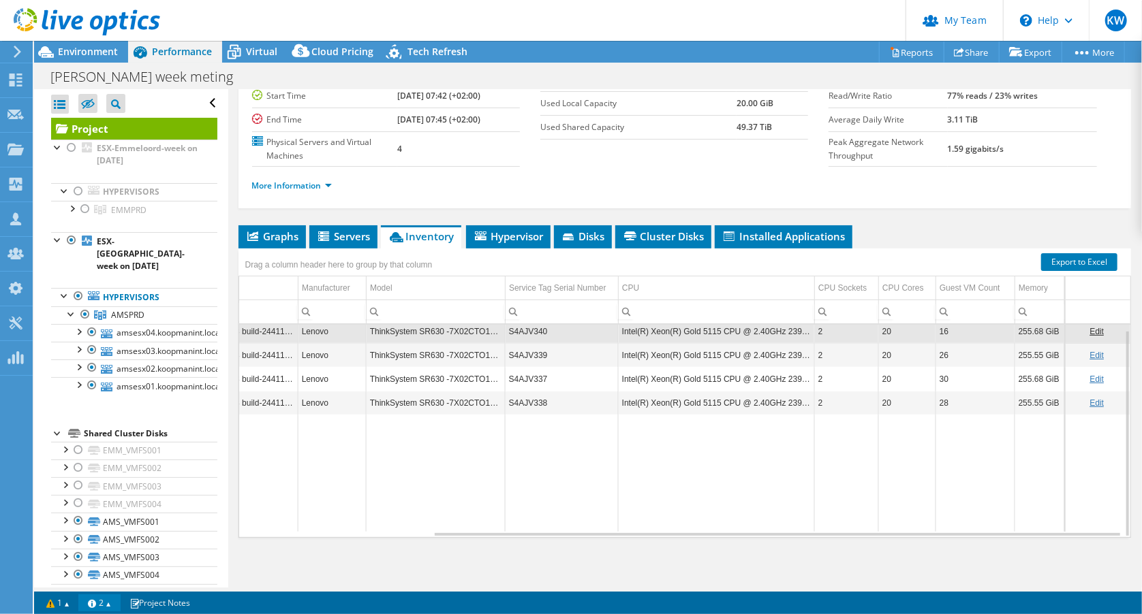
click at [101, 604] on link "2" at bounding box center [99, 603] width 42 height 17
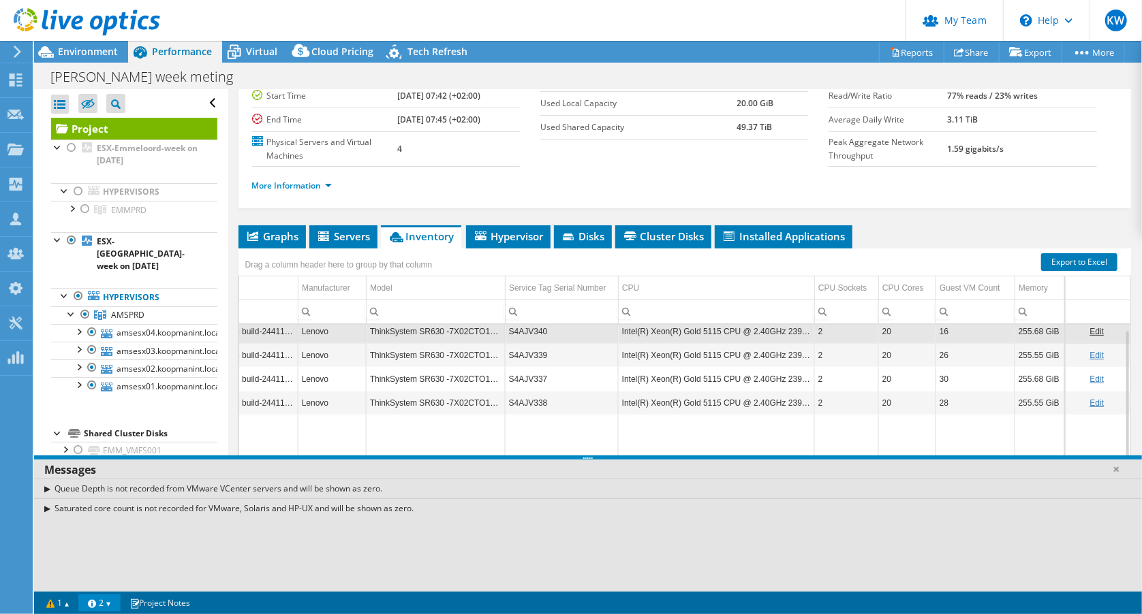
click at [101, 603] on link "2" at bounding box center [99, 603] width 42 height 17
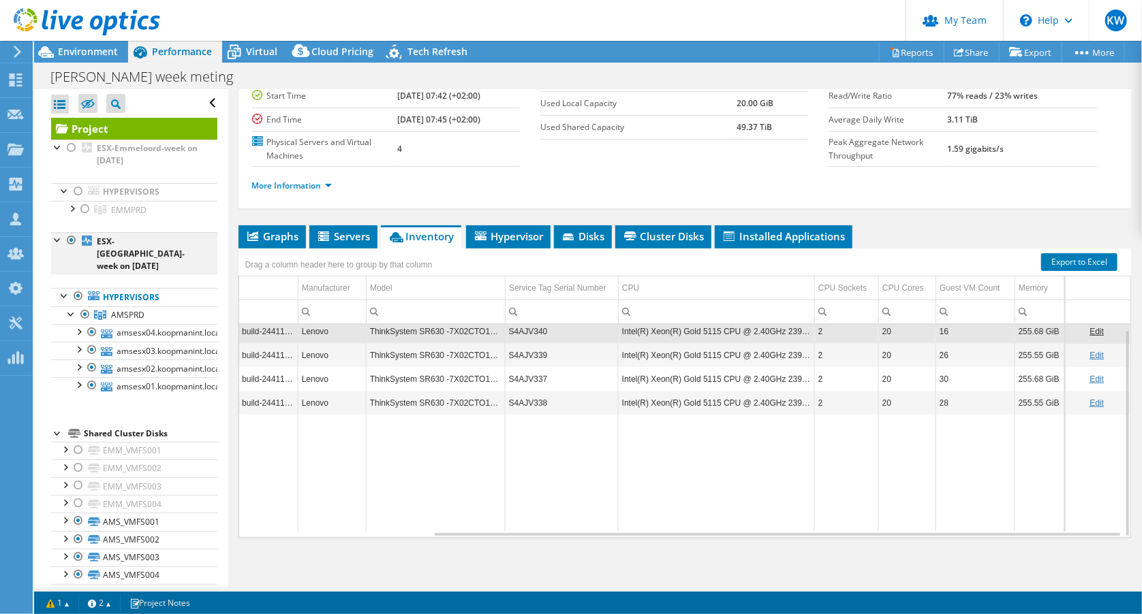
click at [72, 243] on div at bounding box center [72, 240] width 14 height 16
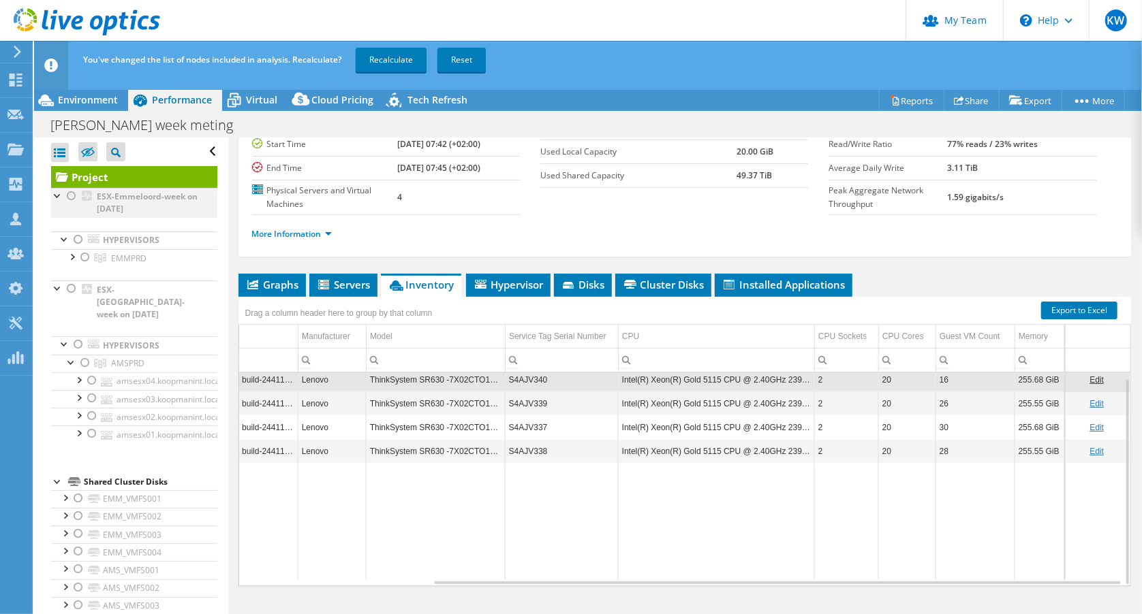
click at [72, 194] on div at bounding box center [72, 196] width 14 height 16
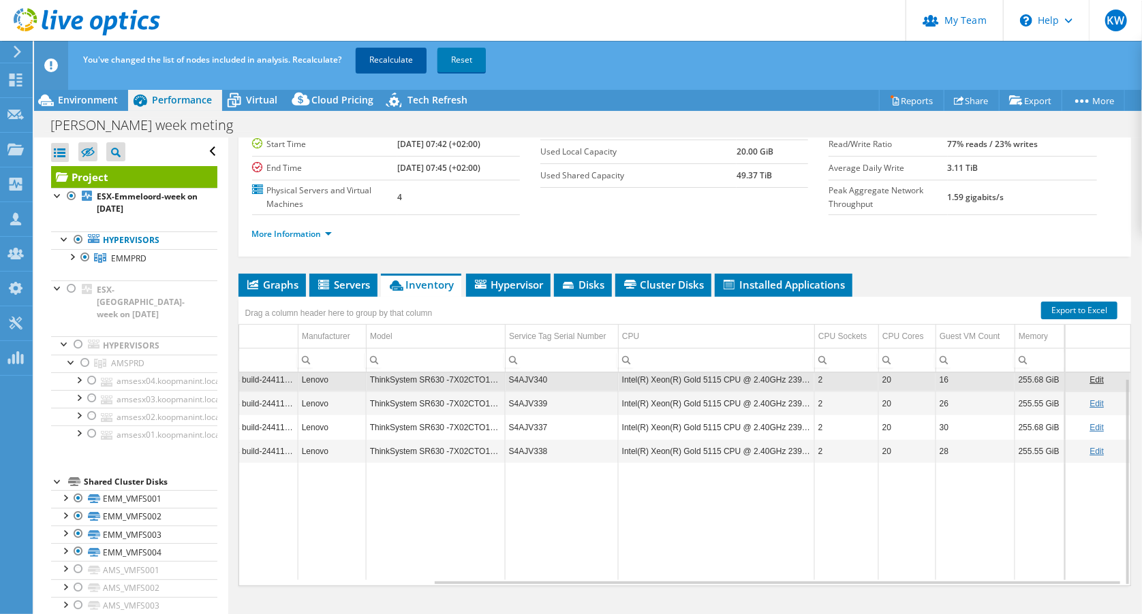
click at [382, 58] on link "Recalculate" at bounding box center [391, 60] width 71 height 25
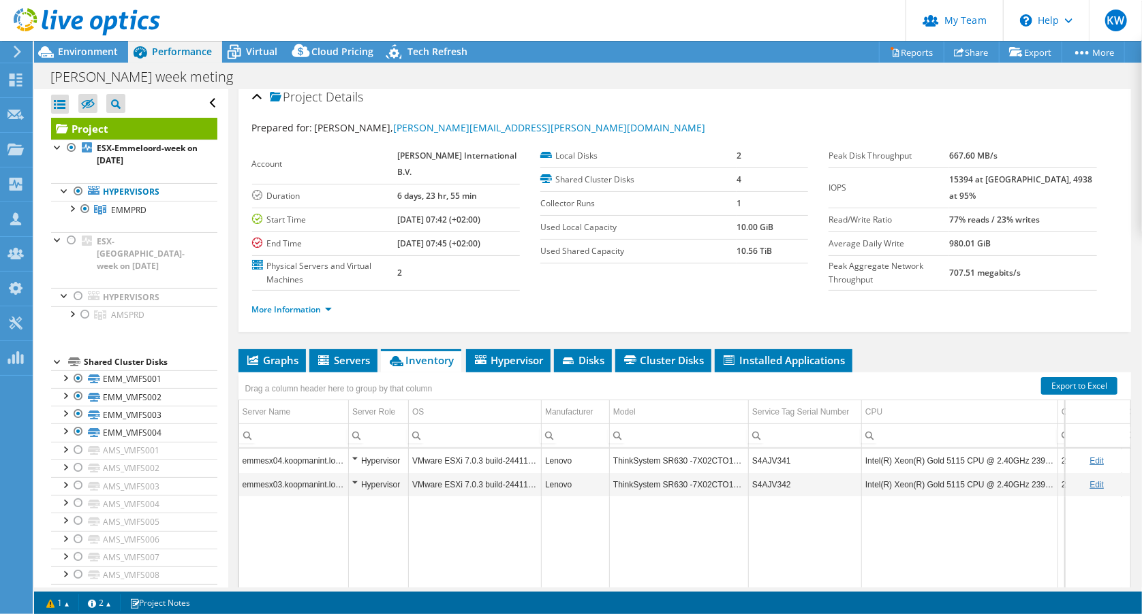
scroll to position [0, 0]
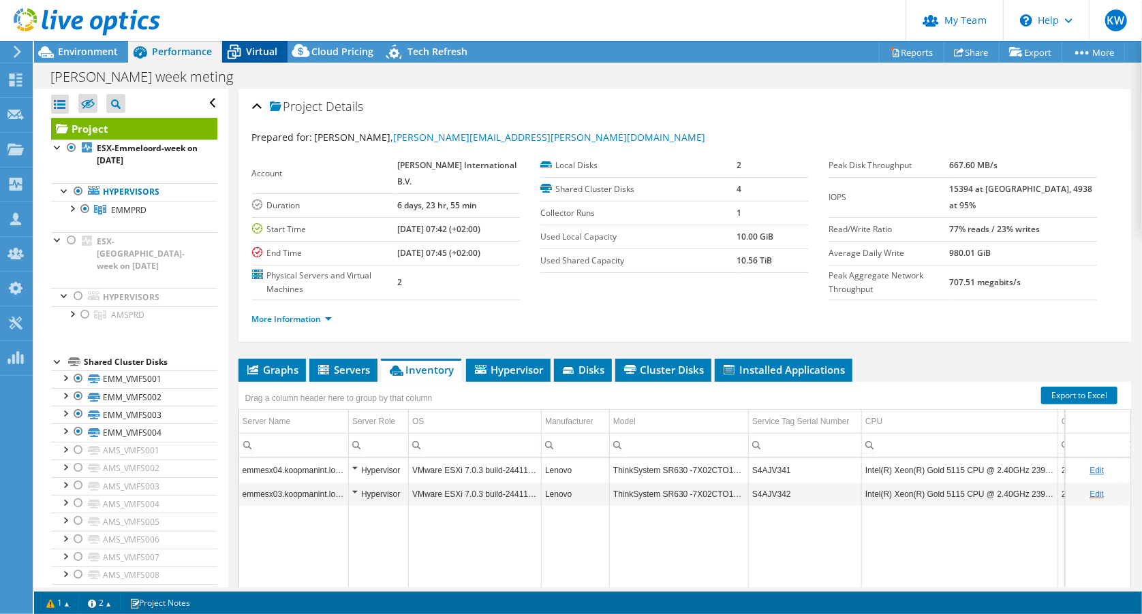
click at [273, 48] on span "Virtual" at bounding box center [261, 51] width 31 height 13
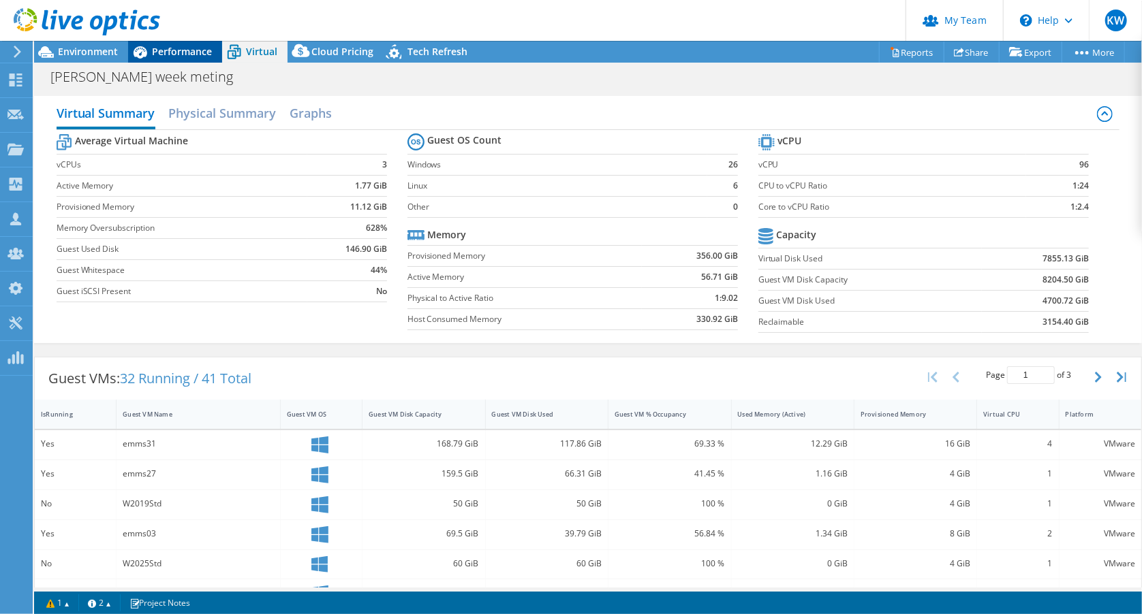
click at [178, 50] on span "Performance" at bounding box center [182, 51] width 60 height 13
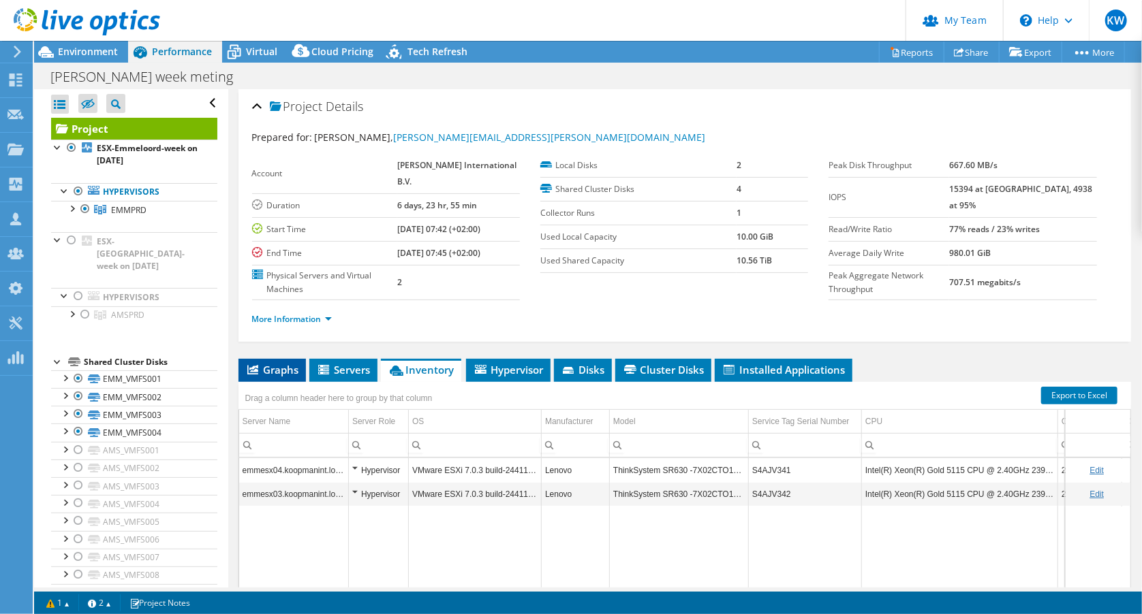
click at [296, 363] on span "Graphs" at bounding box center [272, 370] width 54 height 14
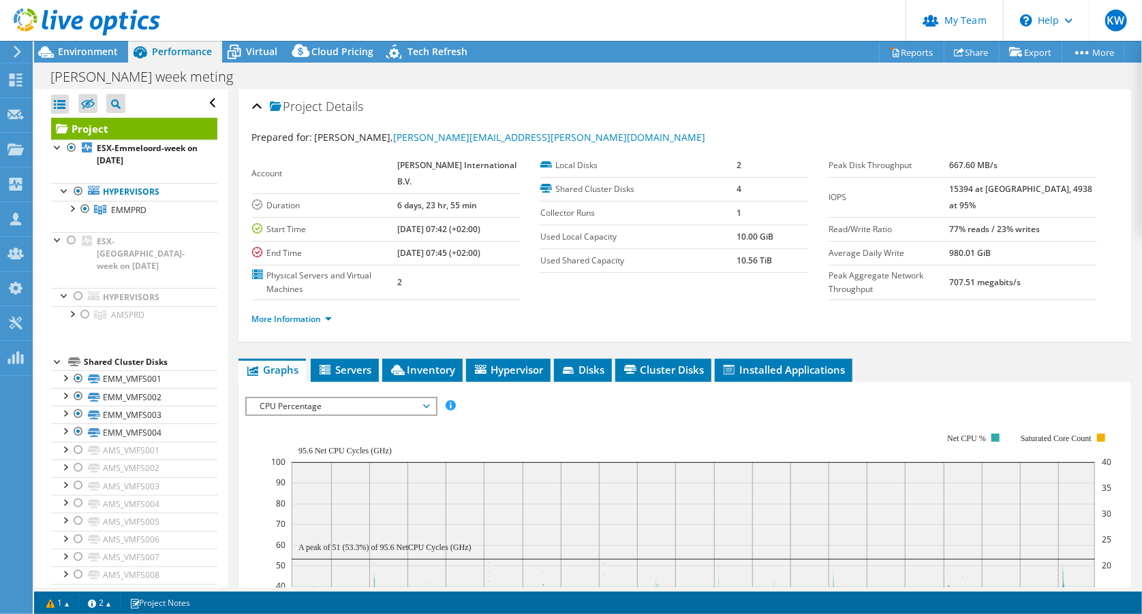
click at [283, 405] on span "CPU Percentage" at bounding box center [340, 407] width 175 height 16
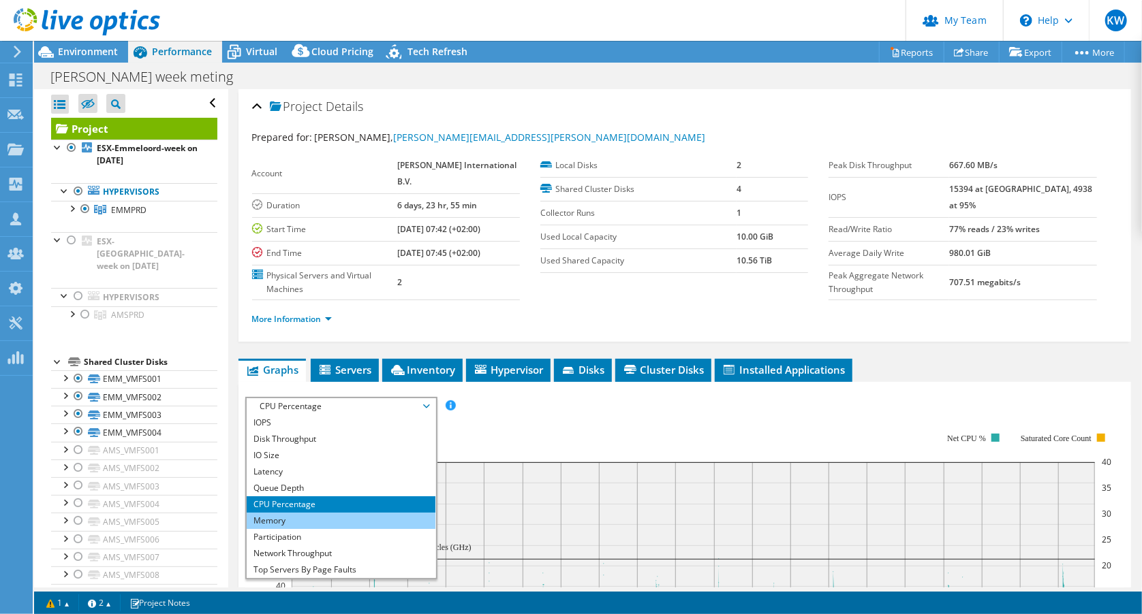
click at [281, 520] on li "Memory" at bounding box center [341, 521] width 189 height 16
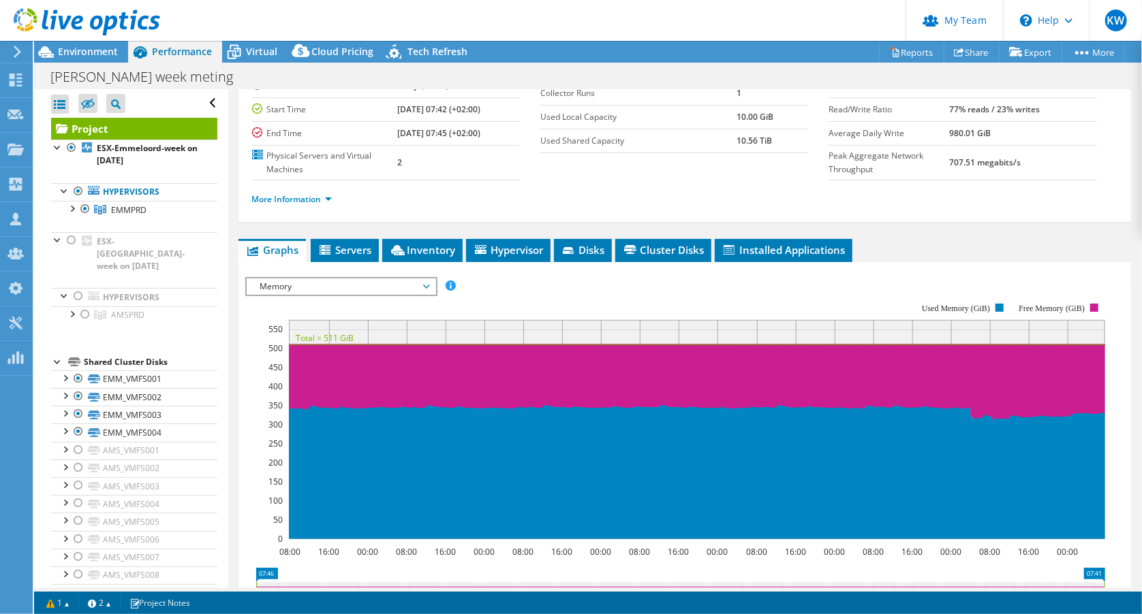
scroll to position [123, 0]
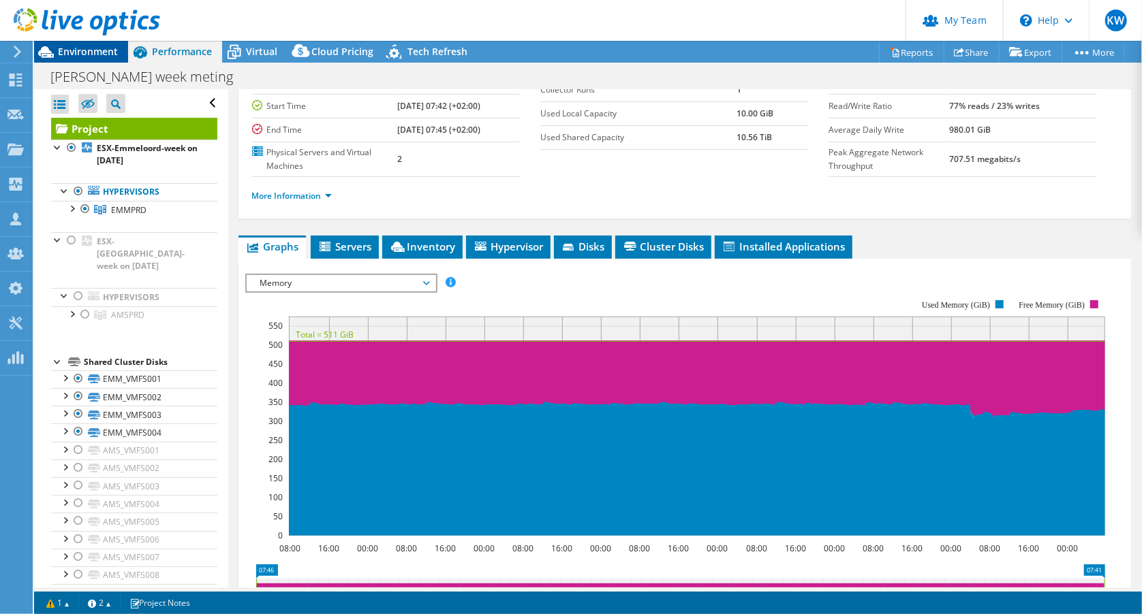
click at [92, 50] on span "Environment" at bounding box center [88, 51] width 60 height 13
